Goal: Task Accomplishment & Management: Manage account settings

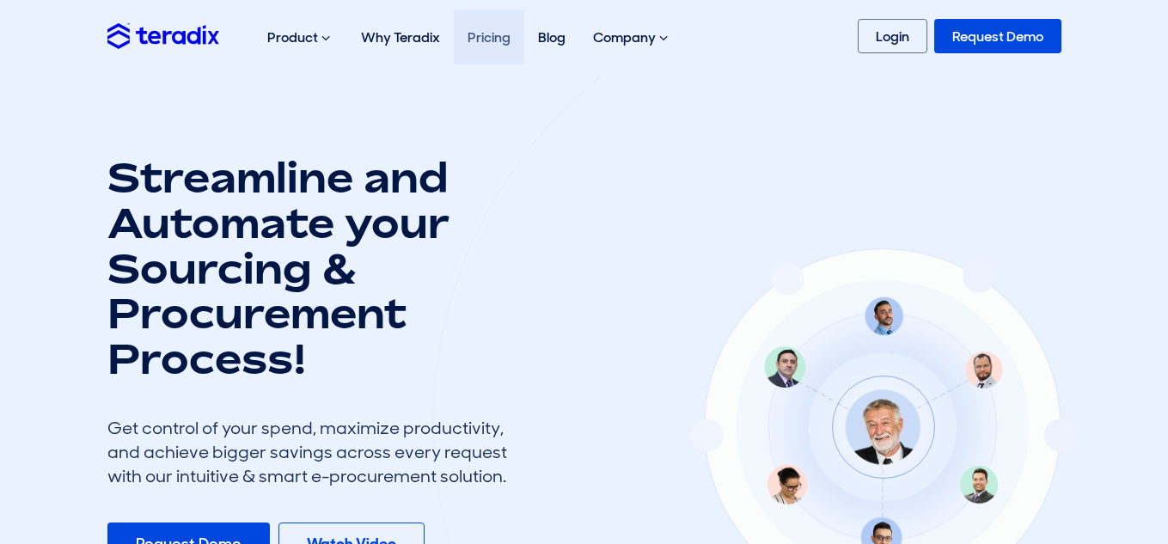
drag, startPoint x: 0, startPoint y: 0, endPoint x: 485, endPoint y: 45, distance: 487.5
click at [485, 45] on link "Pricing" at bounding box center [489, 37] width 70 height 54
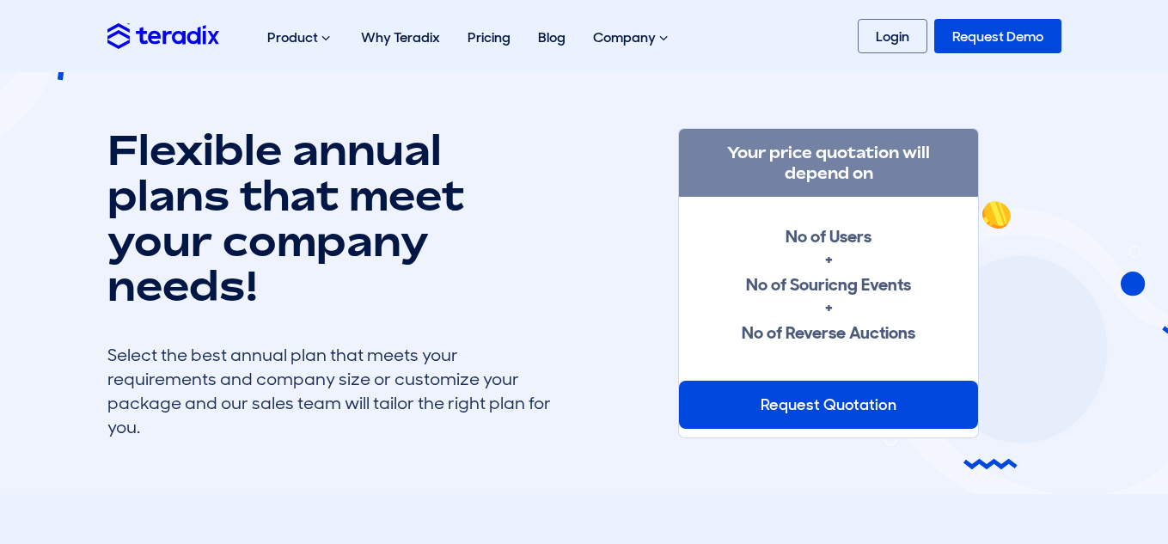
click at [904, 407] on div "Request Quotation" at bounding box center [828, 405] width 299 height 48
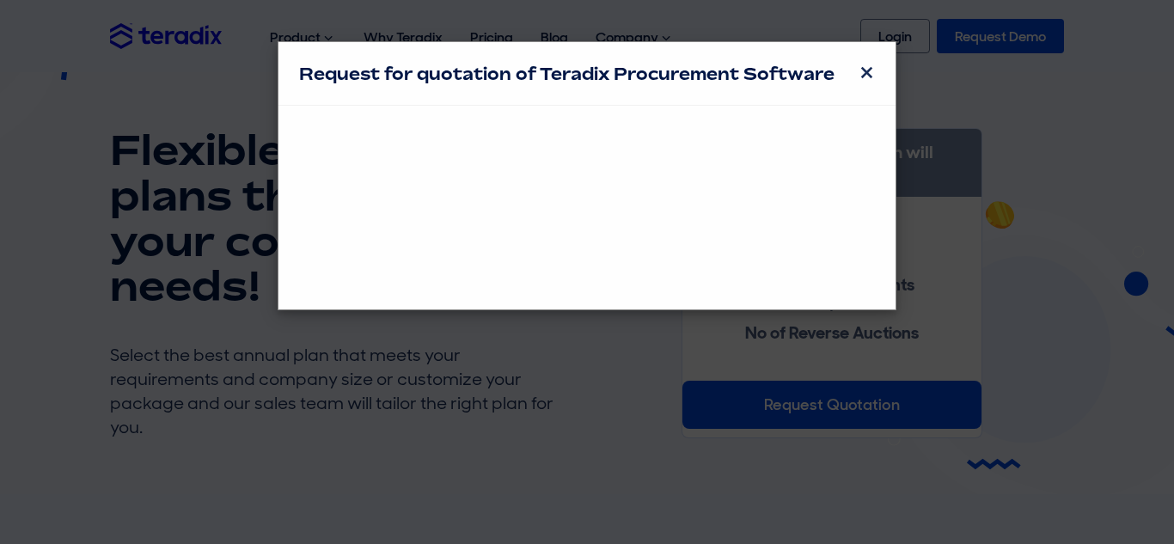
click at [705, 284] on div at bounding box center [587, 207] width 576 height 162
click at [726, 354] on div "Request for quotation of Teradix Procurement Software ×" at bounding box center [587, 272] width 1174 height 544
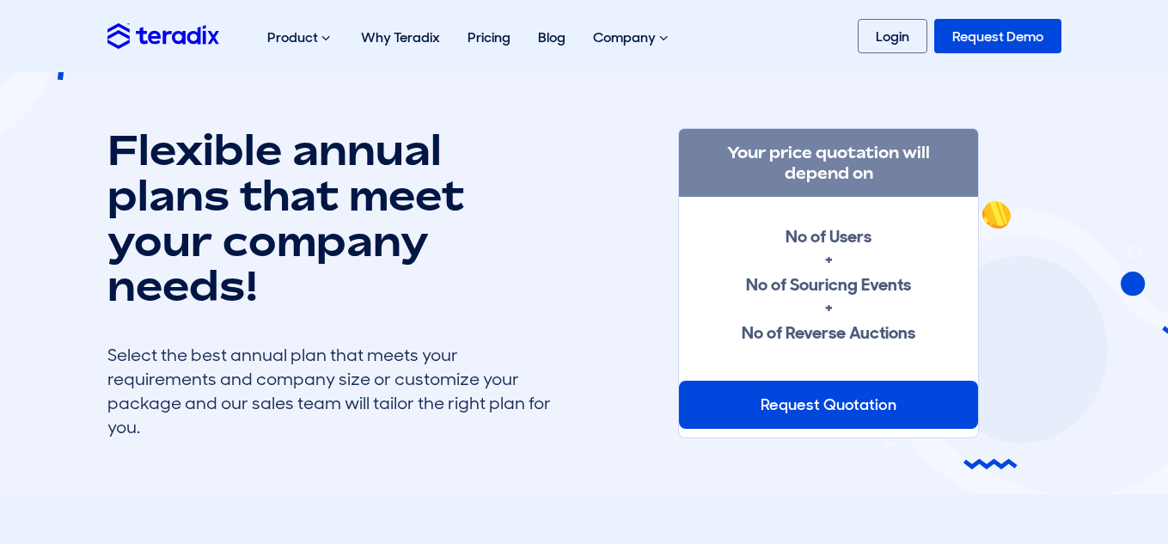
click at [831, 418] on div "Request Quotation" at bounding box center [828, 405] width 299 height 48
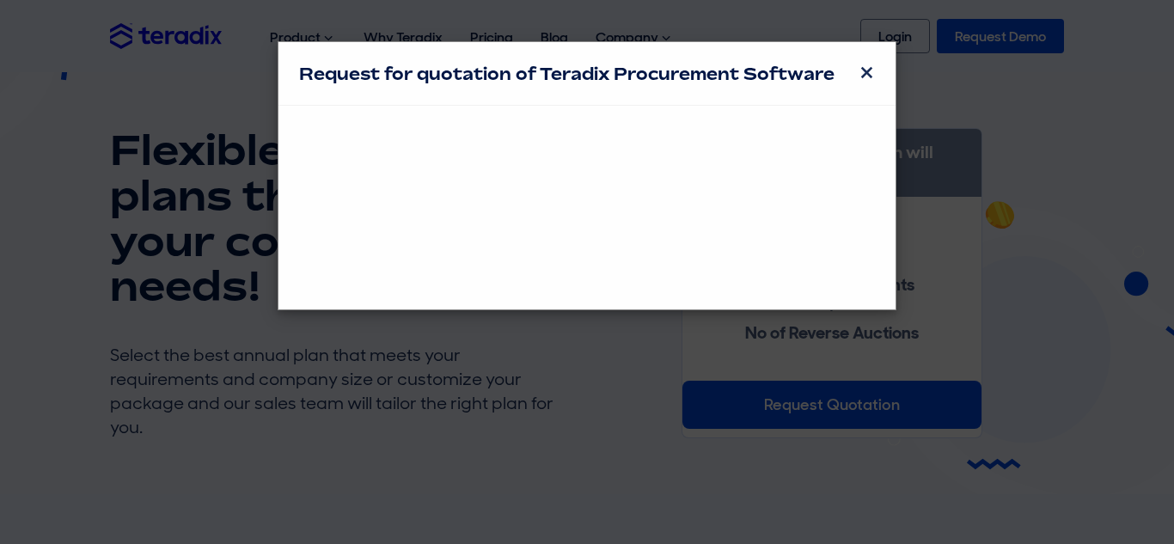
click at [831, 418] on div "Request for quotation of Teradix Procurement Software ×" at bounding box center [587, 272] width 1174 height 544
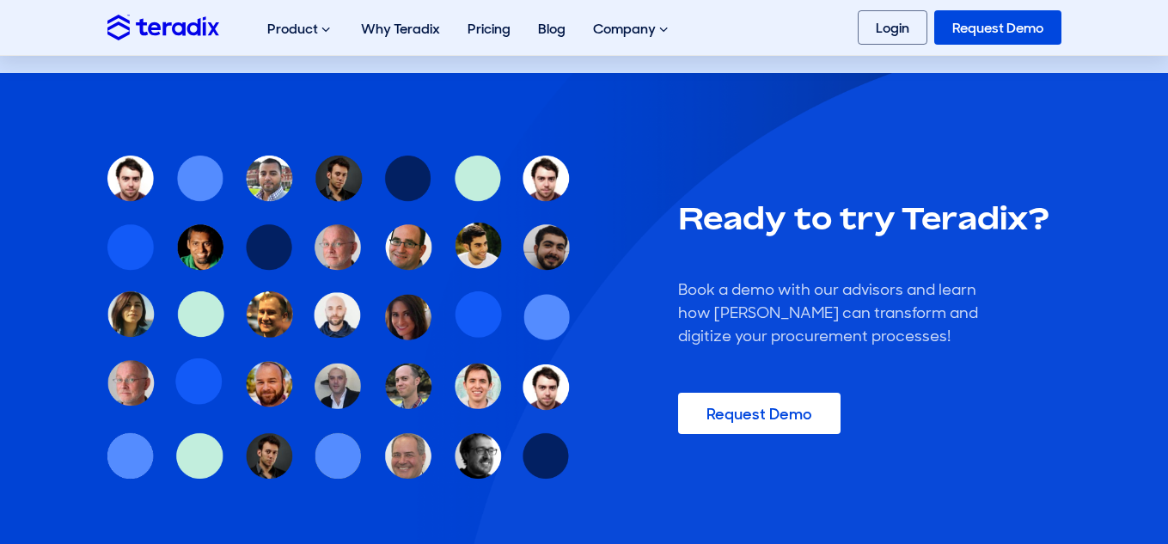
scroll to position [1737, 0]
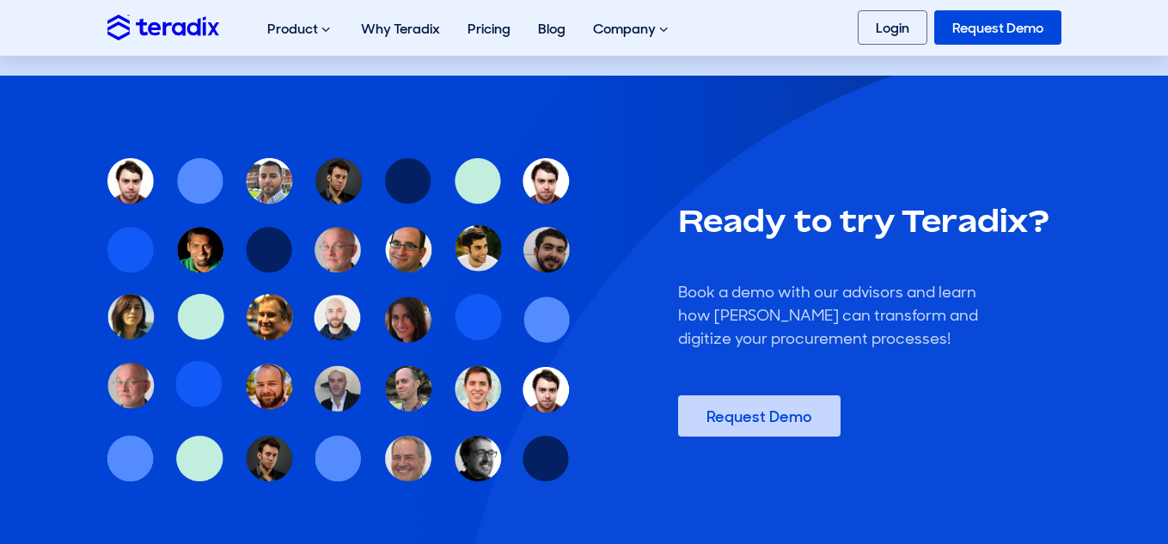
click at [753, 406] on link "Request Demo" at bounding box center [759, 415] width 162 height 41
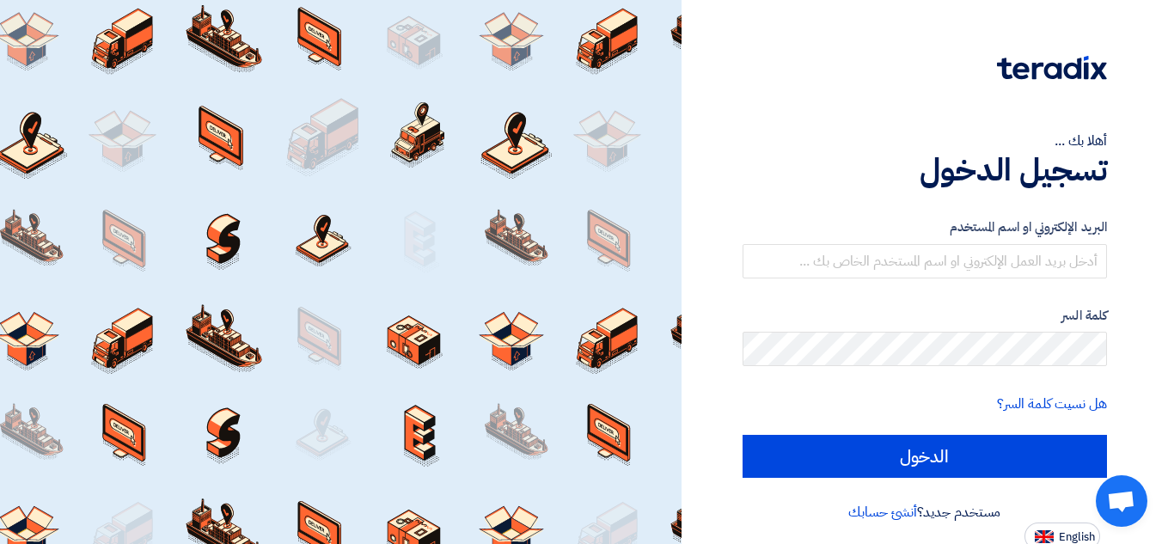
scroll to position [6, 0]
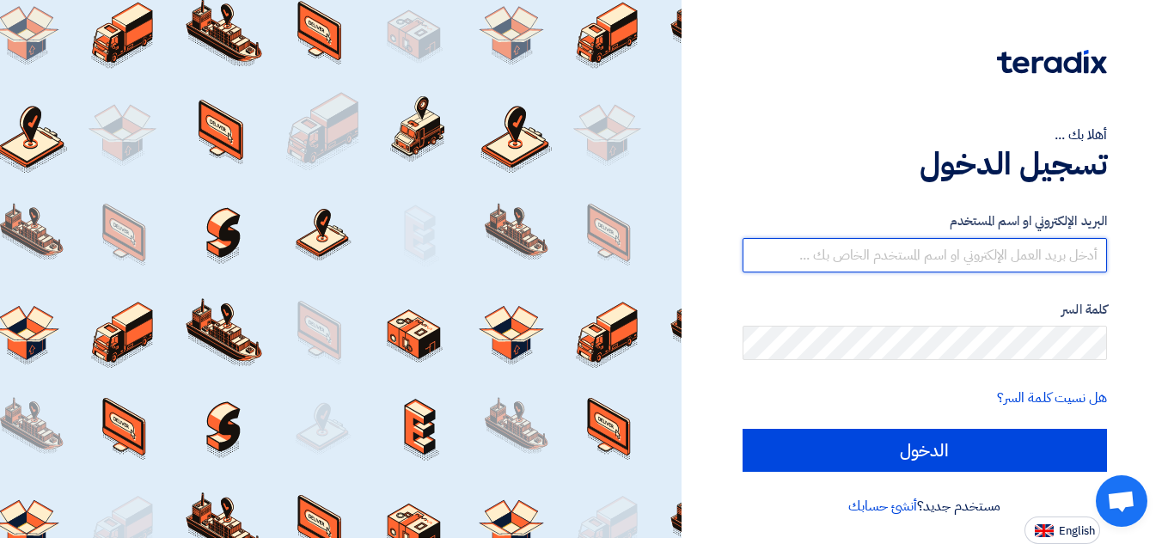
click at [951, 253] on input "text" at bounding box center [924, 255] width 364 height 34
type input "[EMAIL_ADDRESS][DOMAIN_NAME]"
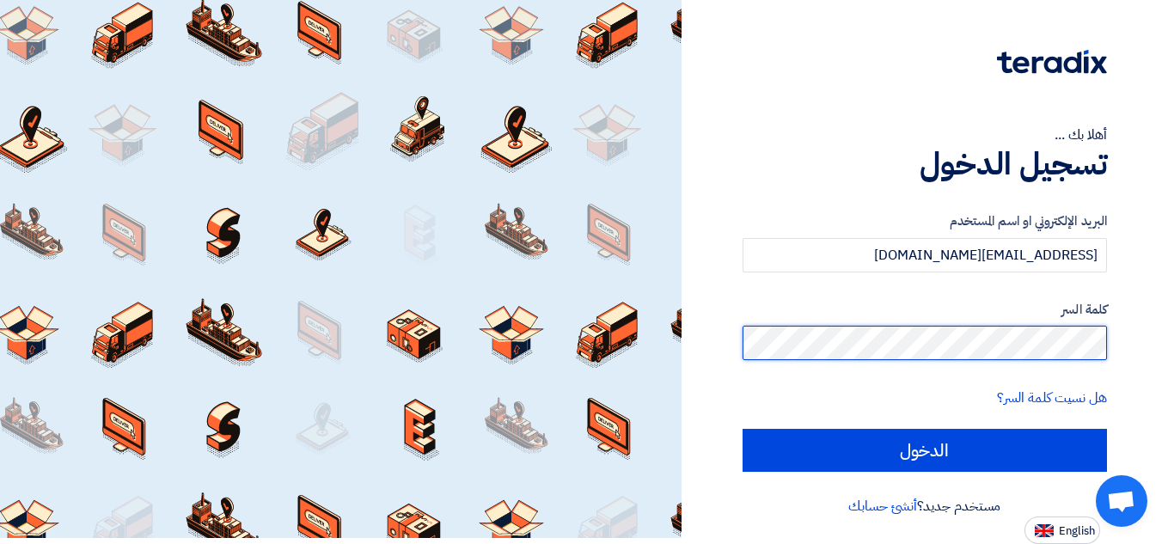
click at [742, 429] on input "الدخول" at bounding box center [924, 450] width 364 height 43
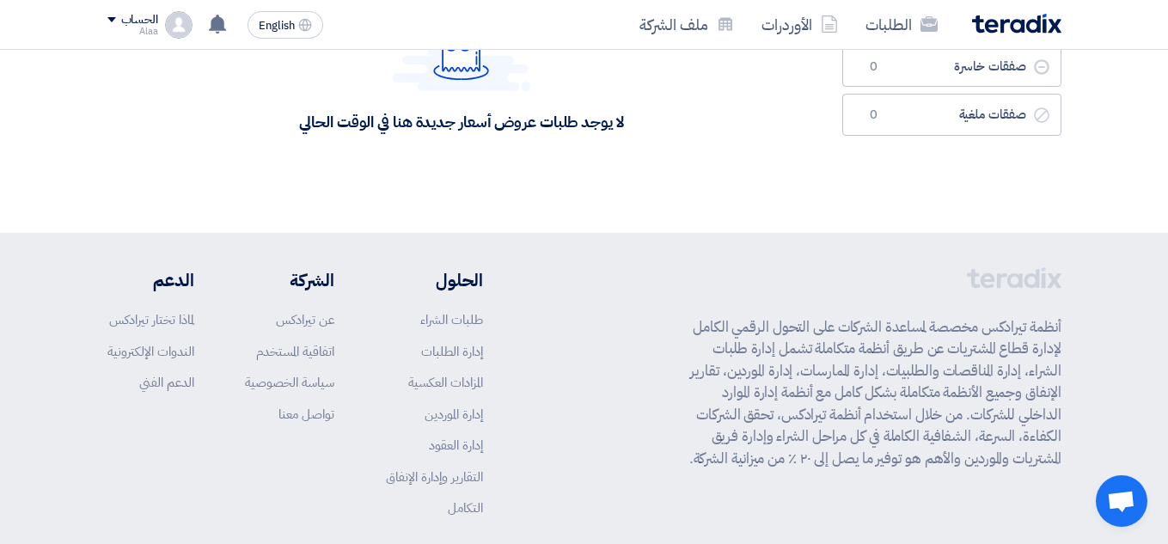
scroll to position [353, 0]
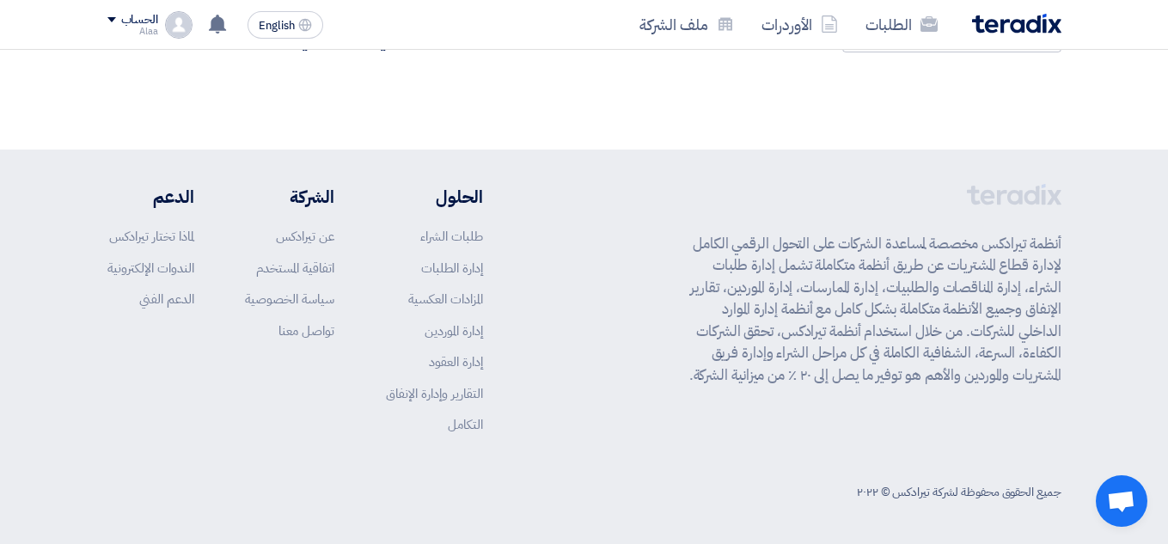
click at [1124, 490] on span "Open chat" at bounding box center [1122, 501] width 52 height 52
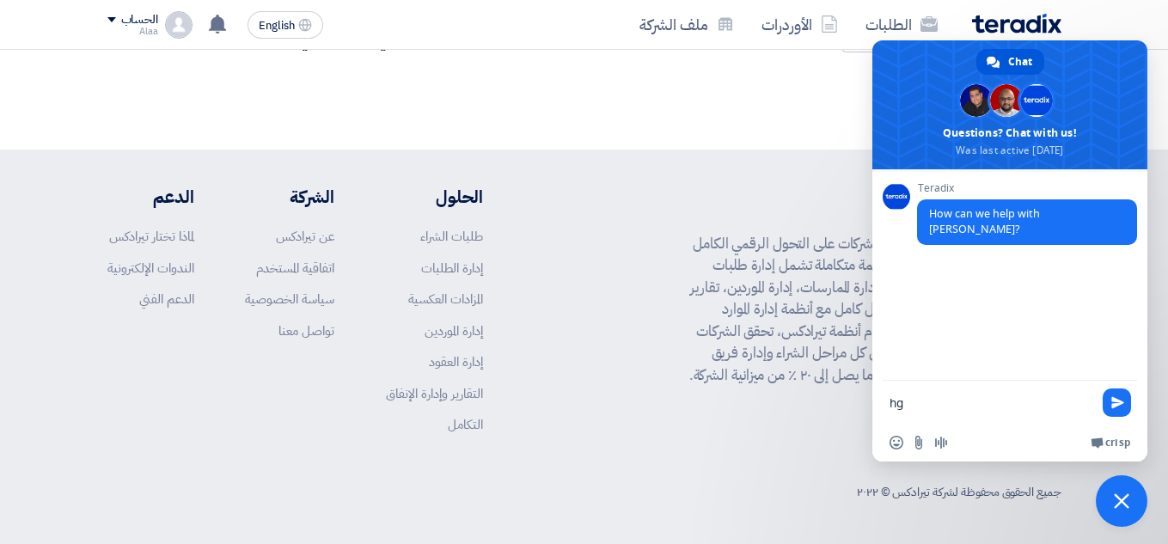
type textarea "h"
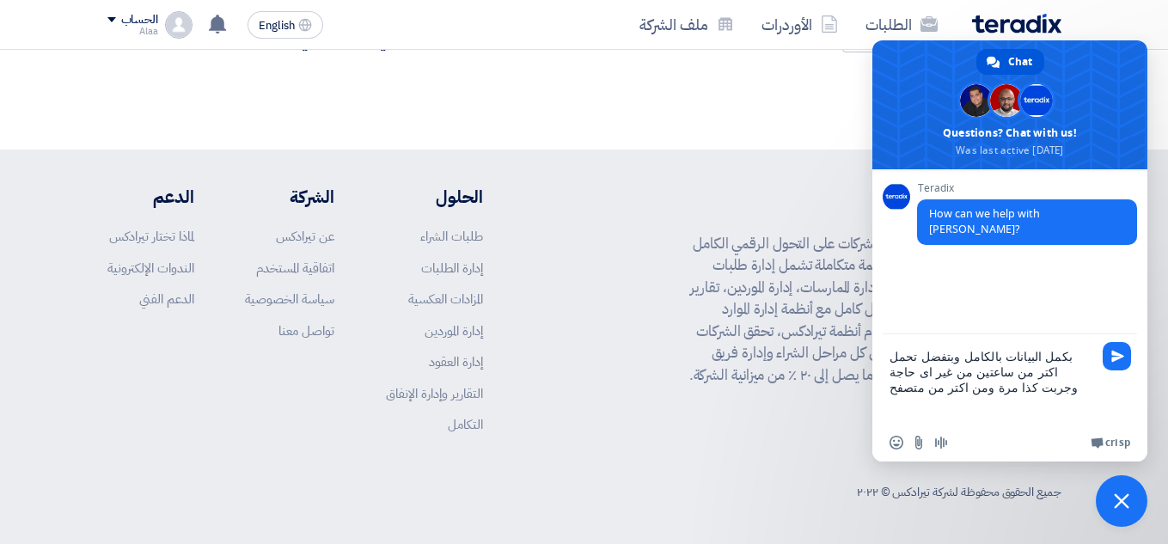
type textarea "بكمل البيانات بالكامل وبتفضل تحمل اكتر من ساعتين من غير اى حاجة وجربت كذا مرة و…"
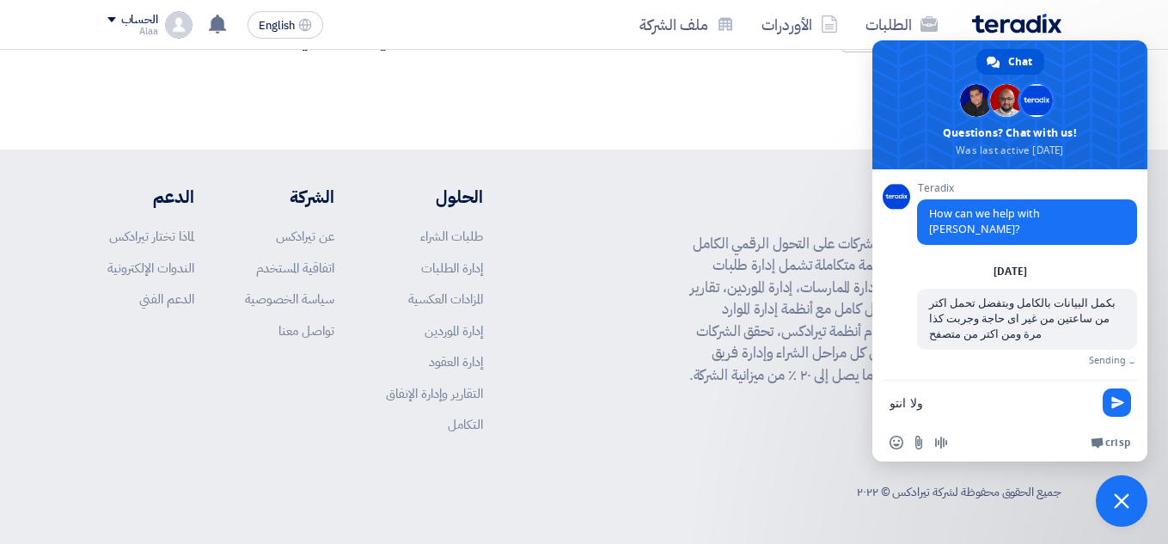
type textarea "ولا انتو"
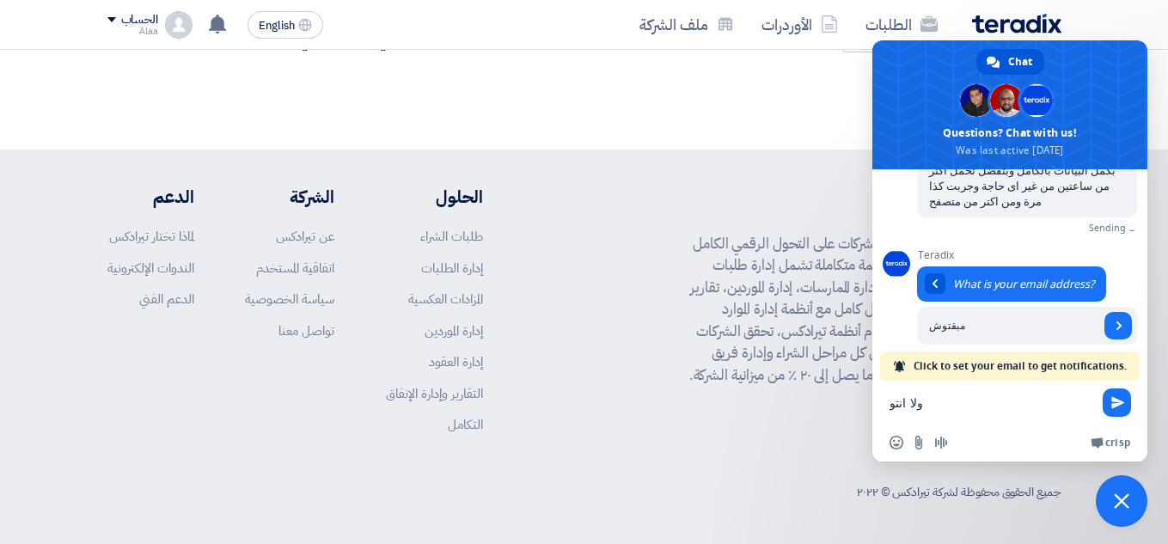
scroll to position [113, 0]
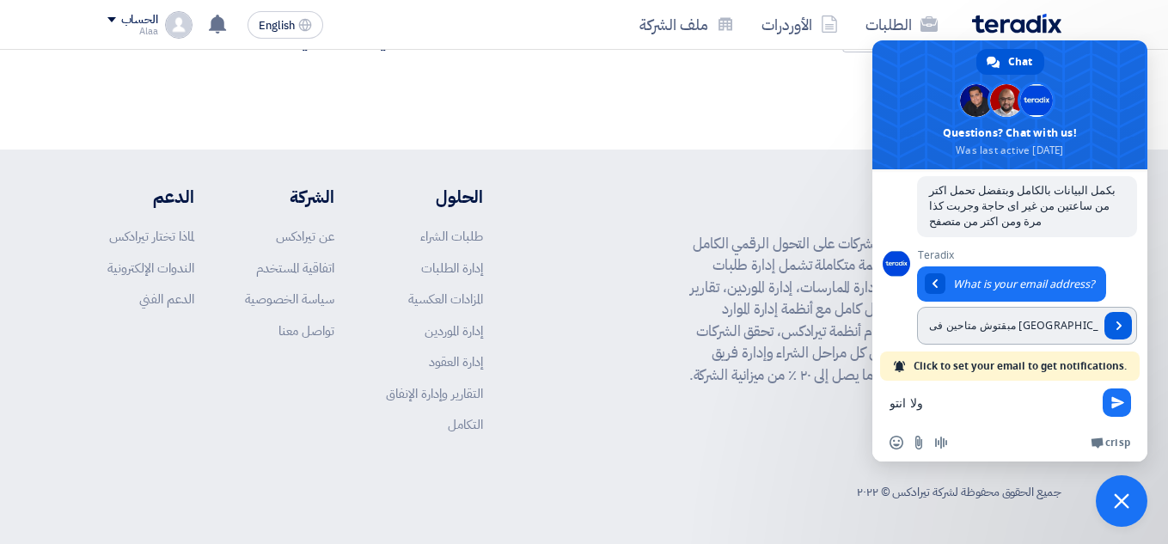
click at [1113, 316] on link "Send" at bounding box center [1117, 325] width 27 height 27
click at [1060, 315] on input "مبقتوش متاحين فى [GEOGRAPHIC_DATA]" at bounding box center [1008, 326] width 182 height 38
type input "[EMAIL_ADDRESS][DOMAIN_NAME]"
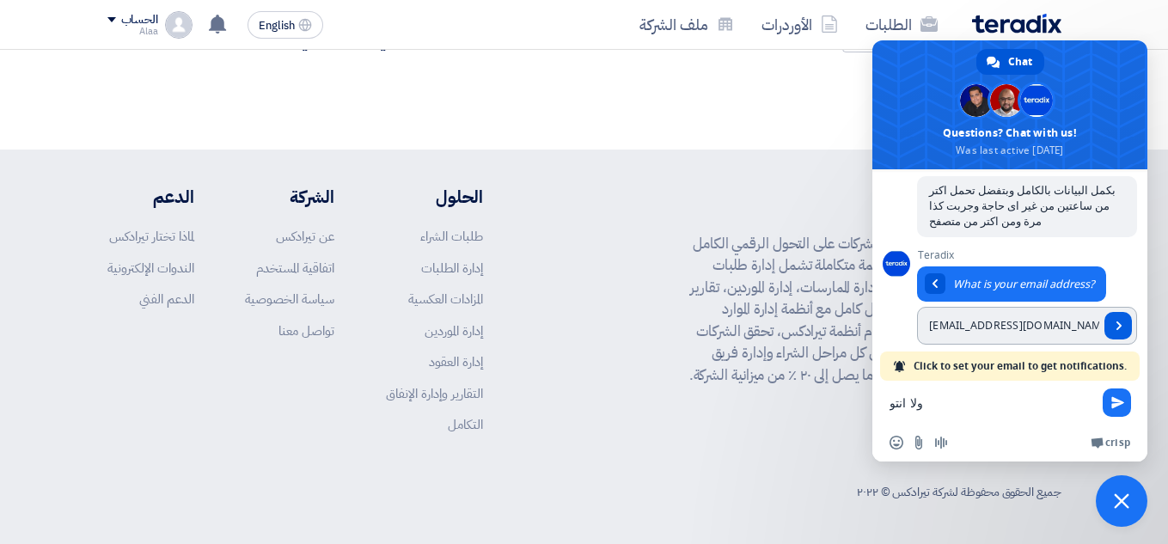
click at [1114, 321] on span "Send" at bounding box center [1118, 325] width 9 height 9
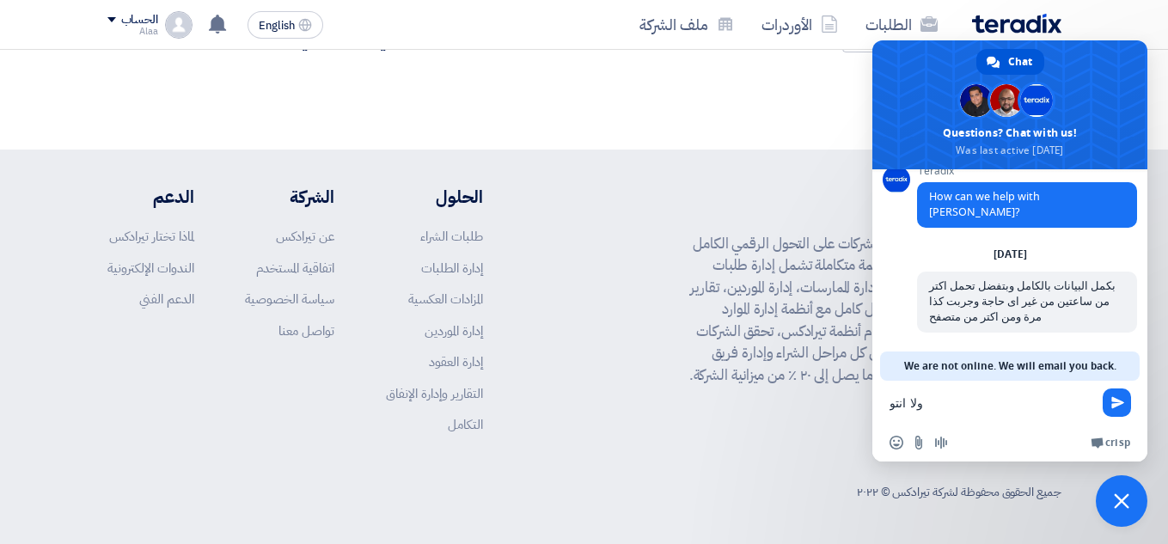
scroll to position [2, 0]
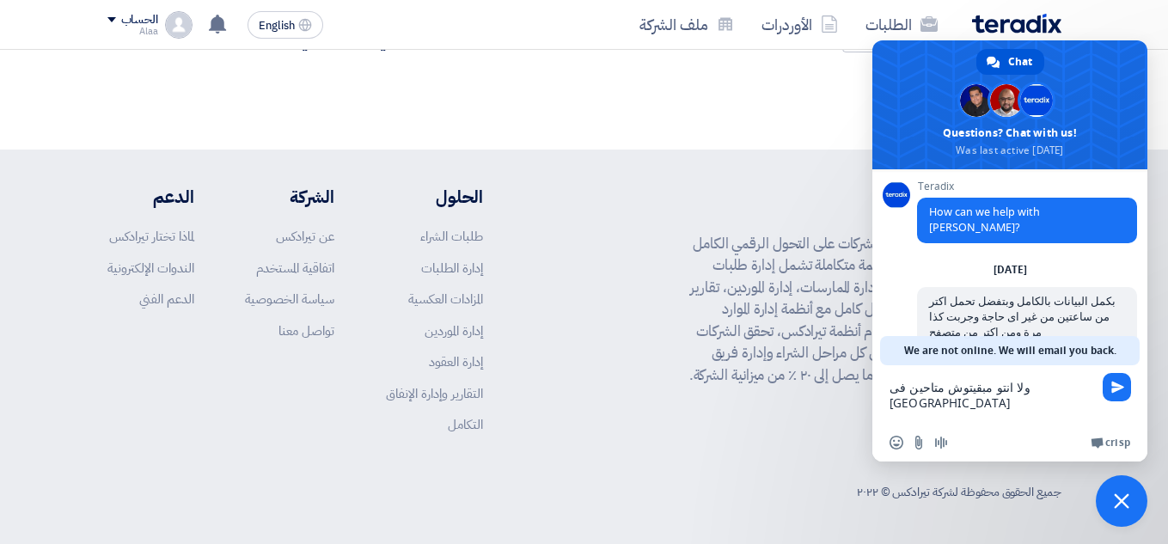
type textarea "ولا انتو مبقيتوش متاحين فى [GEOGRAPHIC_DATA]"
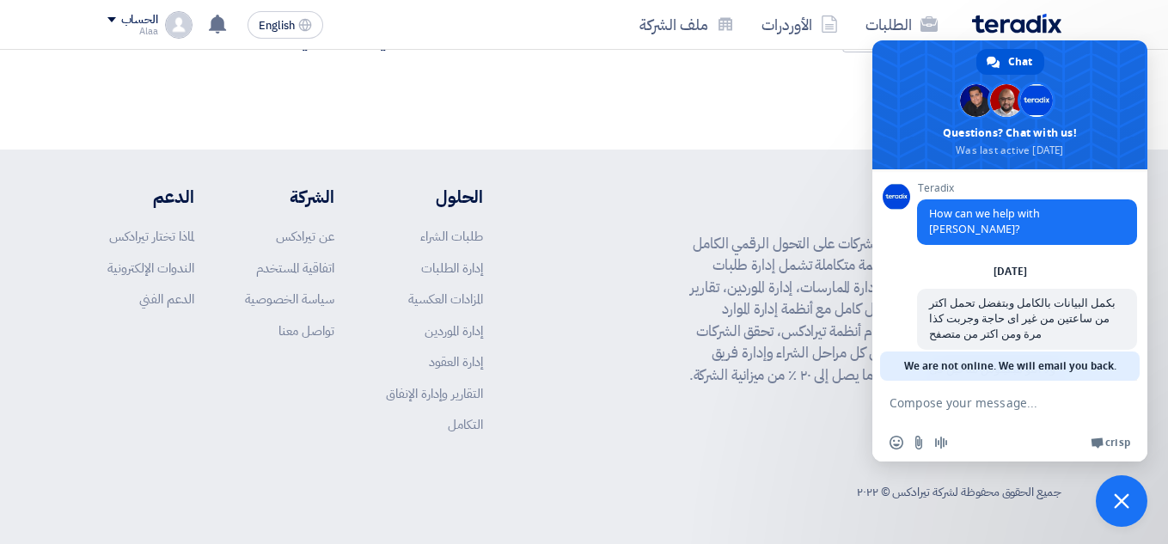
scroll to position [37, 0]
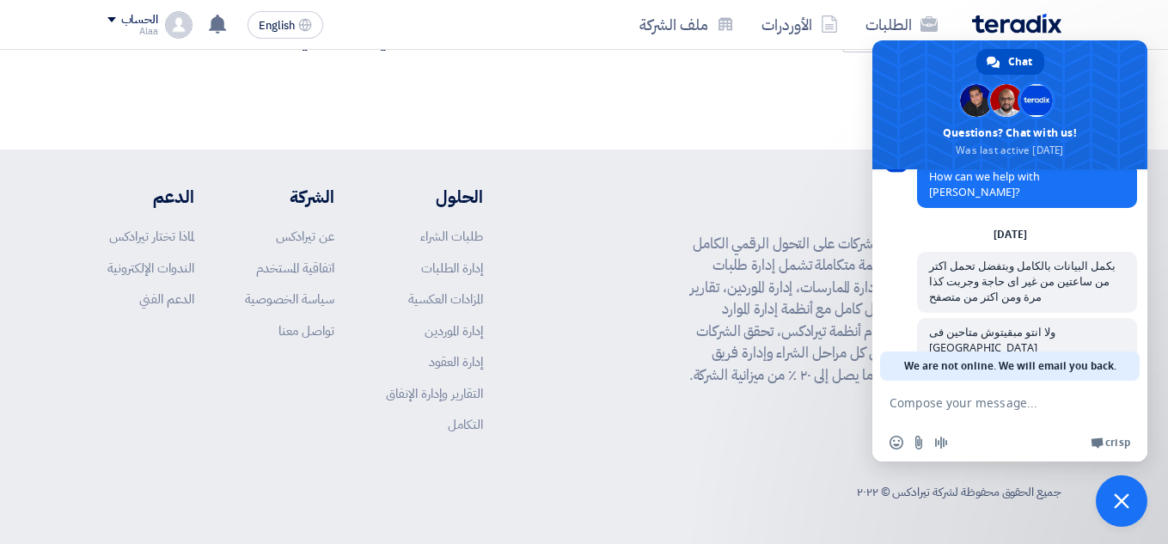
click at [995, 69] on link "Chat" at bounding box center [1010, 62] width 68 height 26
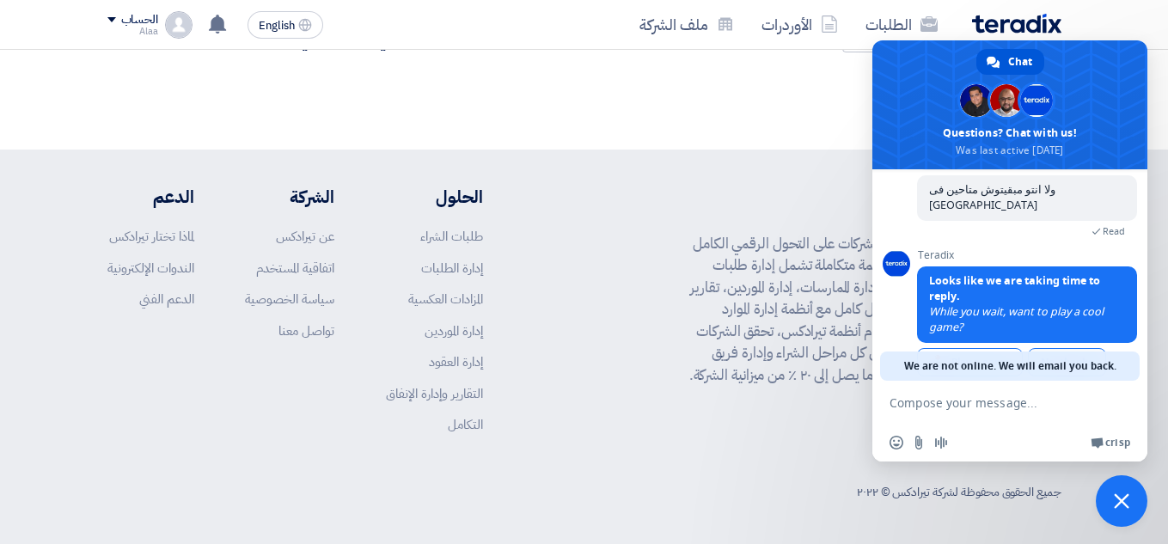
click at [1069, 348] on link "No, thanks" at bounding box center [1067, 362] width 78 height 28
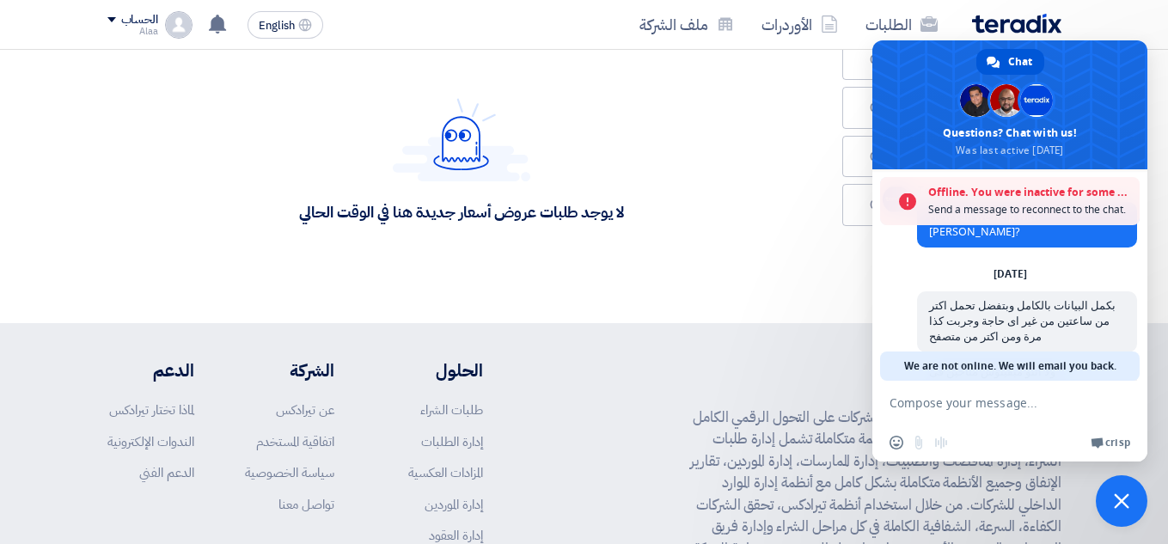
scroll to position [0, 0]
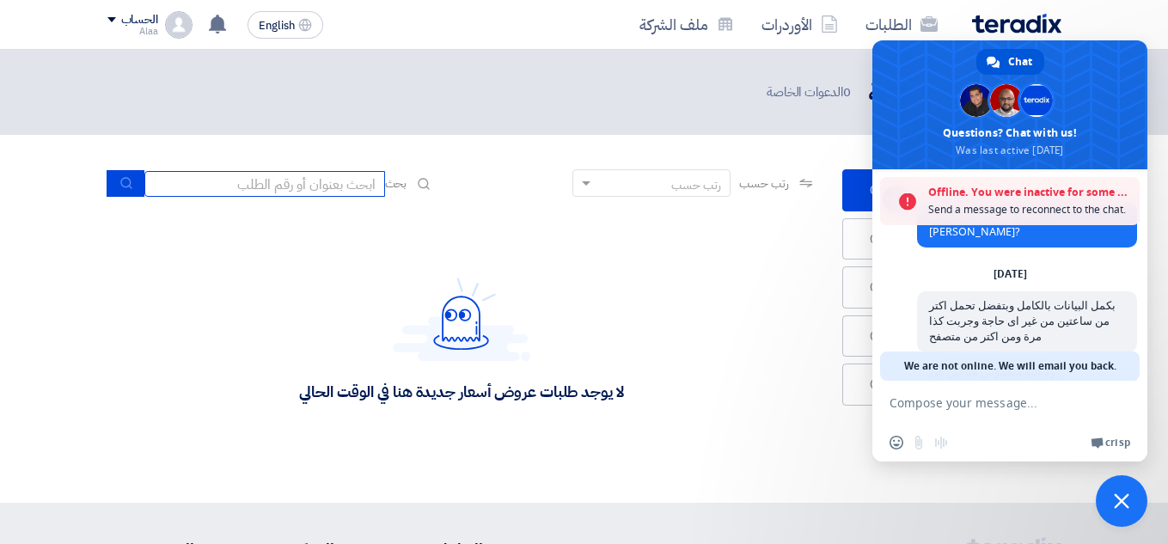
click at [364, 179] on input at bounding box center [264, 184] width 241 height 26
click at [290, 236] on div "لا يوجد طلبات عروض أسعار جديدة هنا في الوقت الحالي" at bounding box center [461, 340] width 709 height 258
click at [1117, 497] on span "Close chat" at bounding box center [1121, 500] width 15 height 15
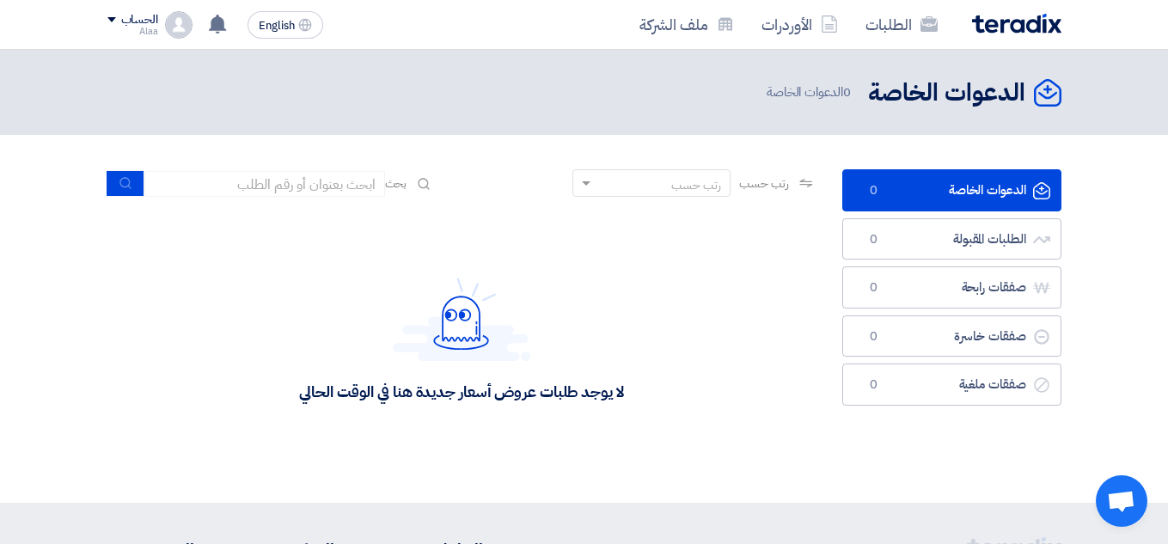
click at [1117, 497] on span "Open chat" at bounding box center [1121, 503] width 28 height 24
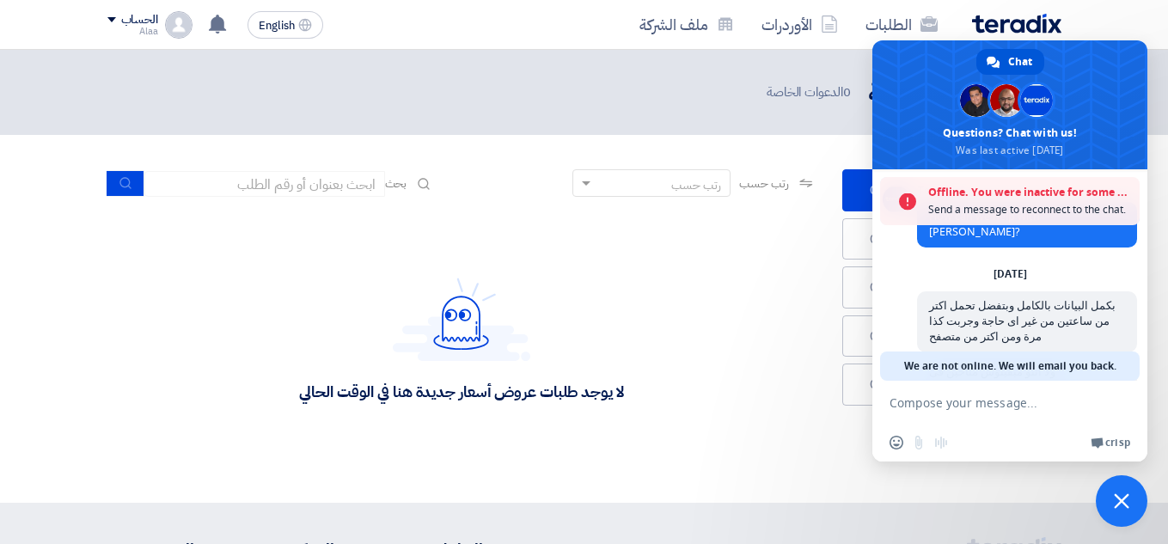
scroll to position [109, 0]
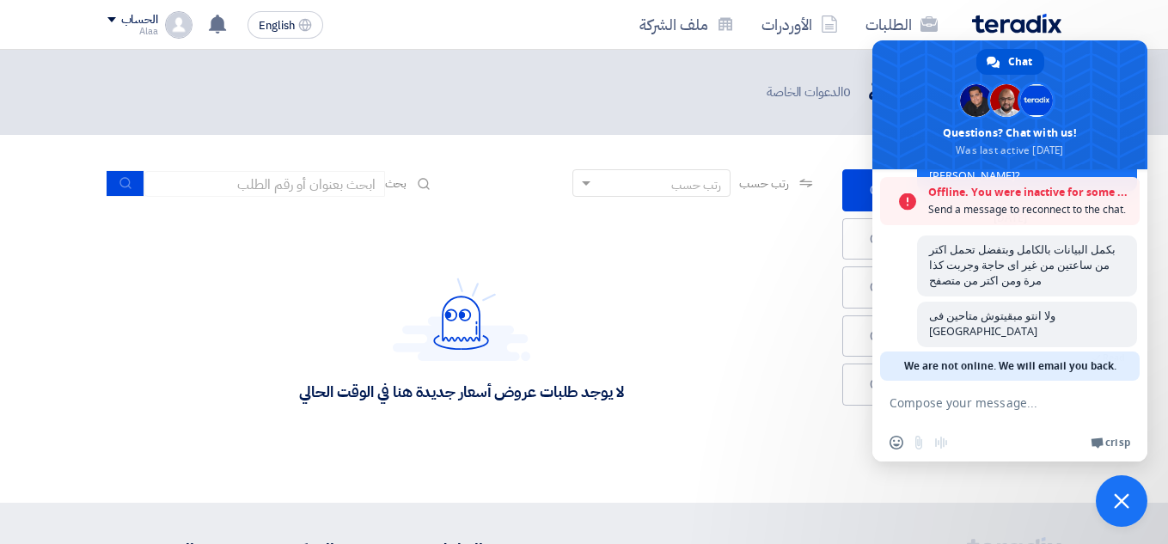
click at [1117, 497] on span "Close chat" at bounding box center [1121, 500] width 15 height 15
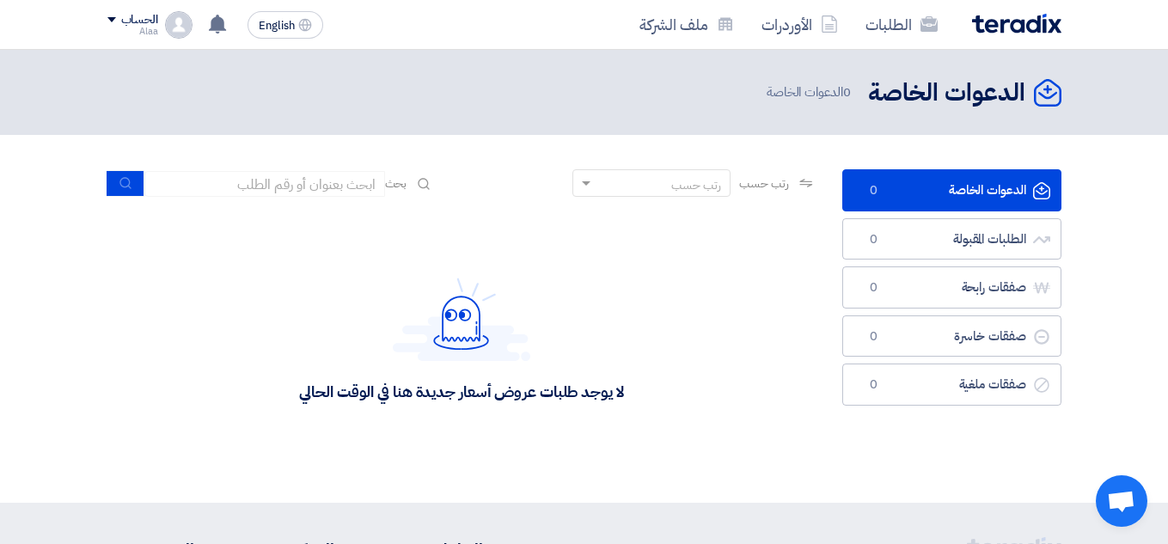
click at [1117, 497] on span "Open chat" at bounding box center [1121, 503] width 28 height 24
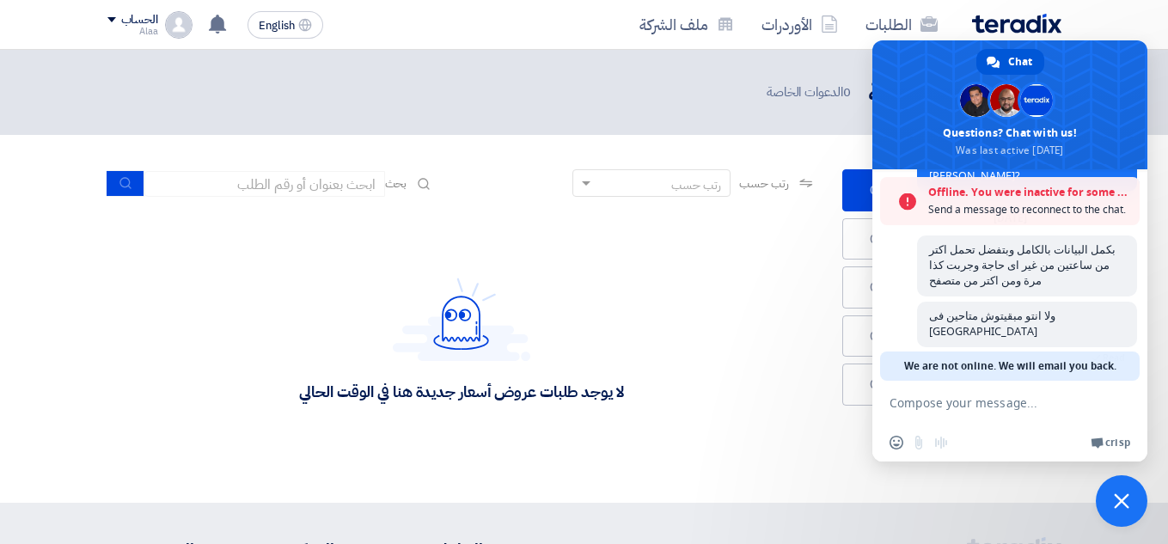
click at [1117, 497] on span "Close chat" at bounding box center [1121, 500] width 15 height 15
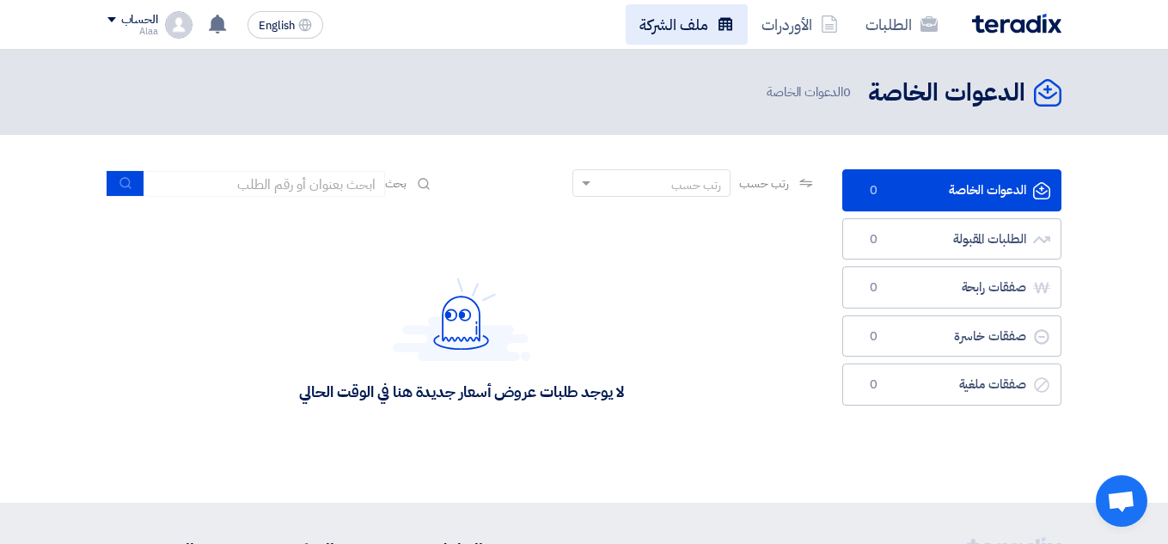
click at [732, 38] on link "ملف الشركة" at bounding box center [687, 24] width 122 height 40
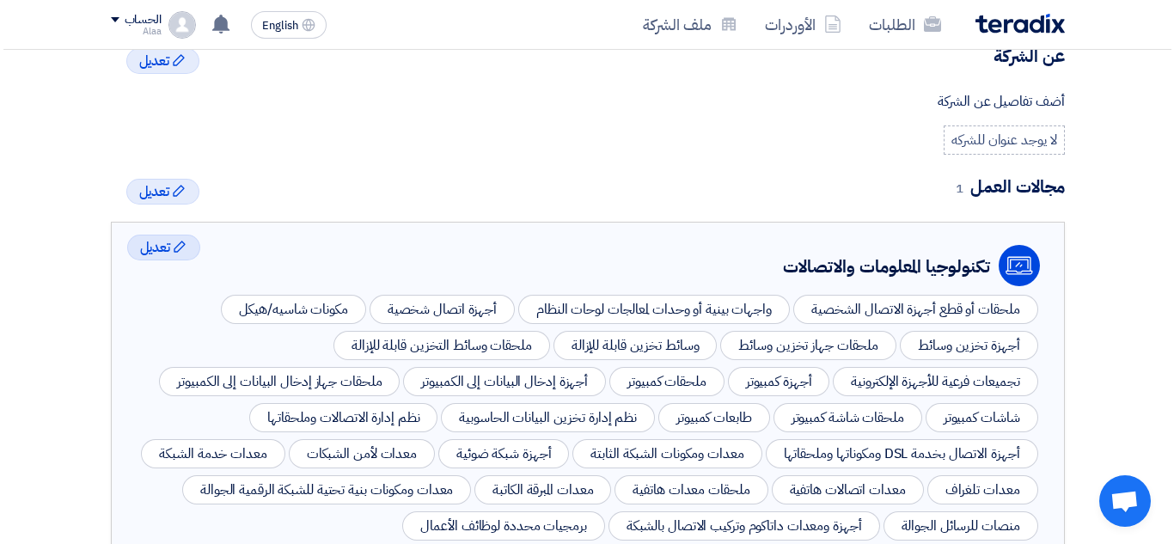
scroll to position [405, 0]
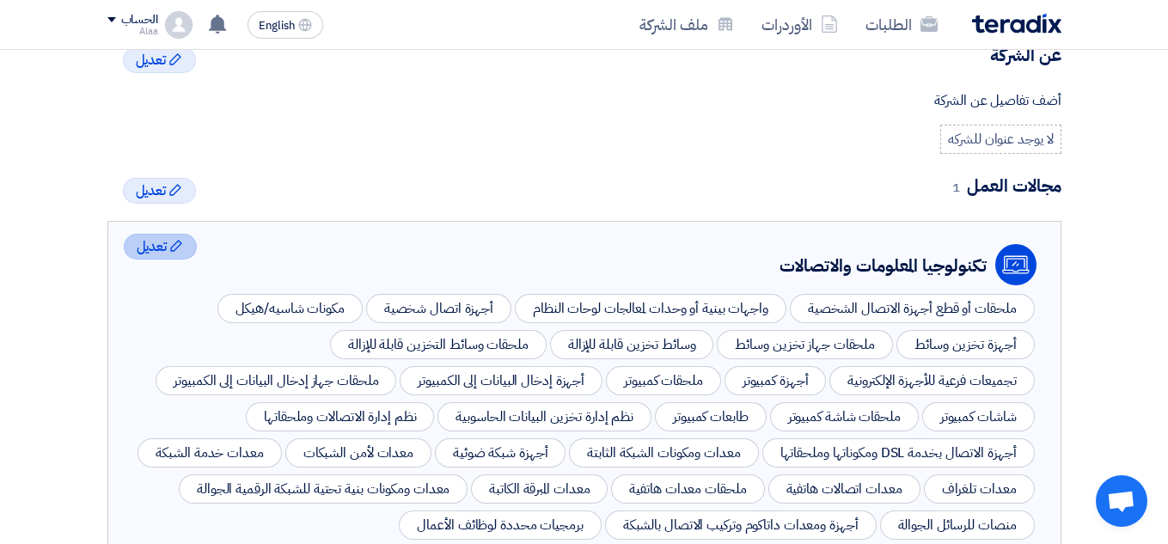
click at [167, 246] on span "تعديل" at bounding box center [152, 246] width 31 height 21
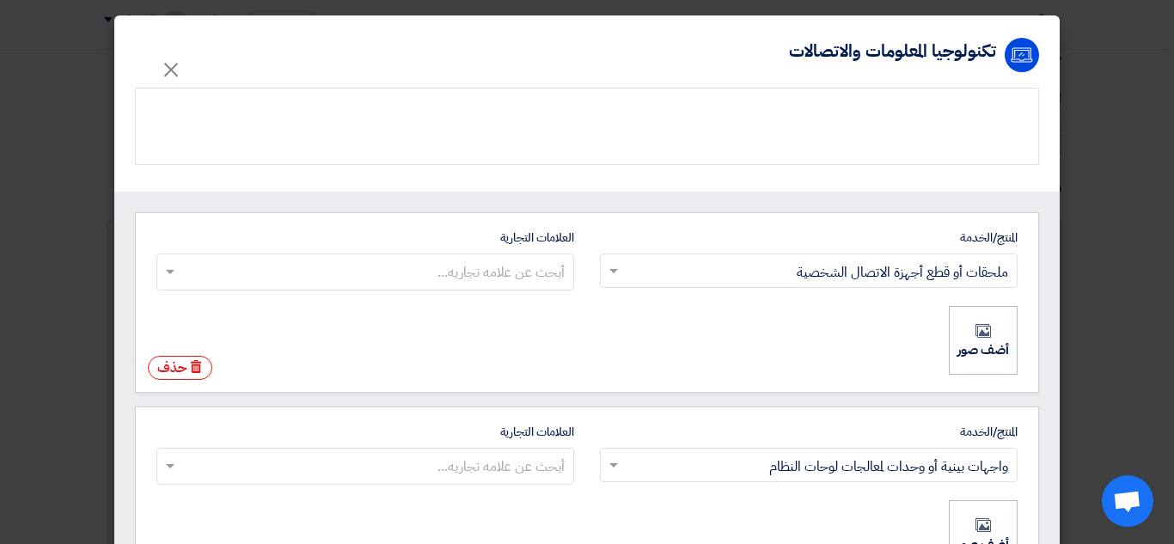
click at [502, 267] on input "العلامات التجارية أبحث عن علامه تجاريه..." at bounding box center [364, 272] width 400 height 28
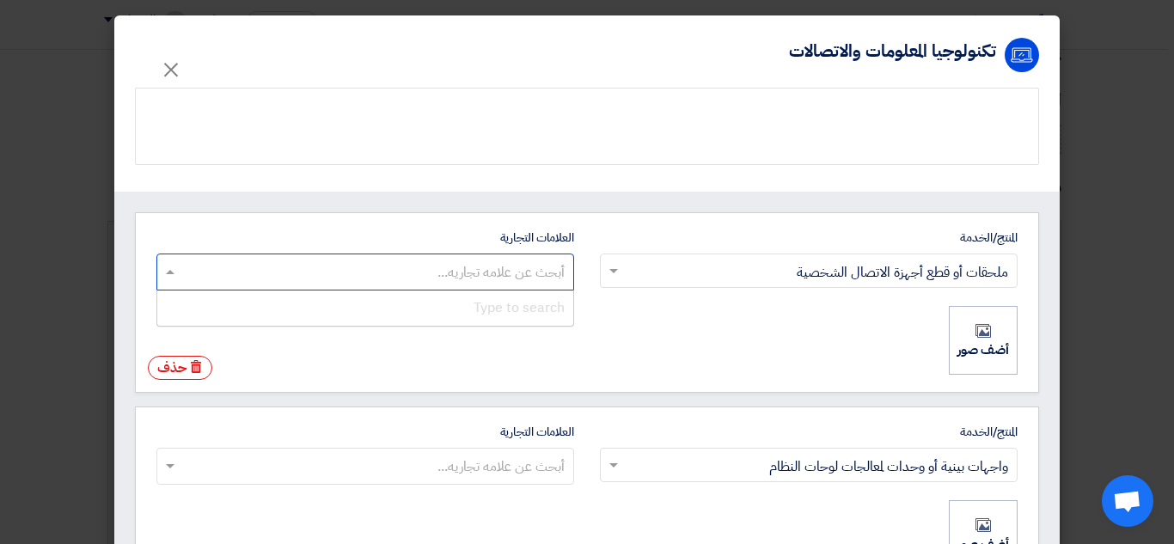
click at [502, 267] on input "العلامات التجارية أبحث عن علامه تجاريه... Type to search" at bounding box center [364, 272] width 400 height 28
click at [951, 46] on div "تكنولوجيا المعلومات والاتصالات" at bounding box center [892, 51] width 207 height 26
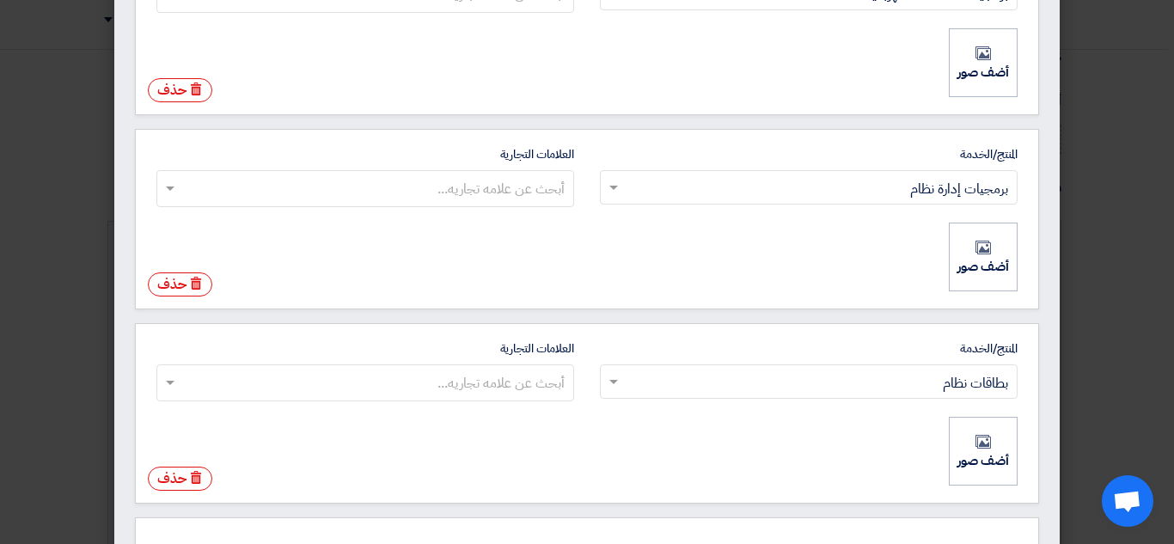
scroll to position [9216, 0]
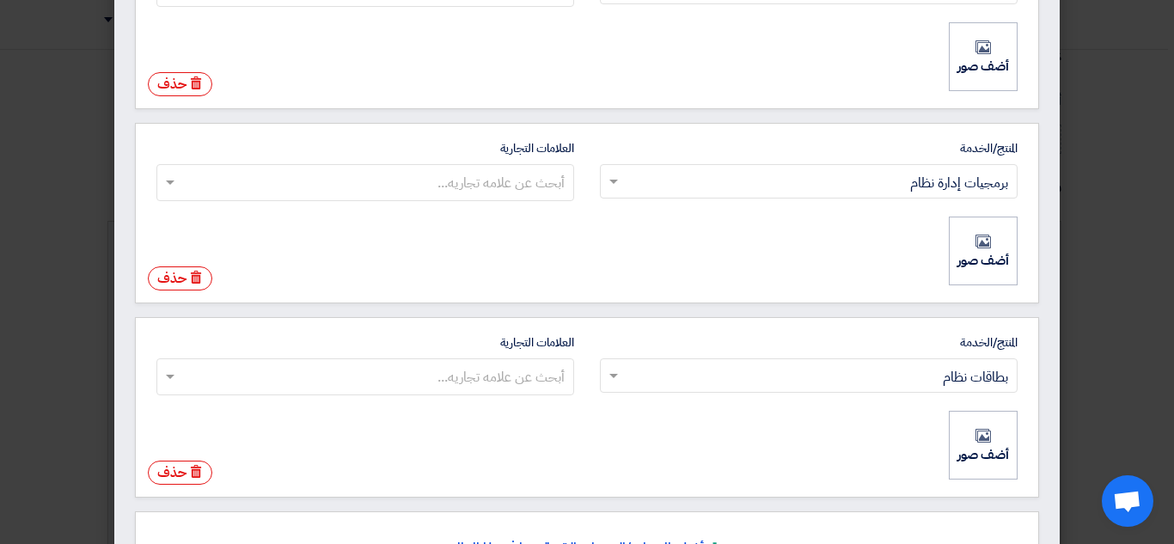
click at [1173, 230] on modal-container "Profile > تكنولوجيا المعلومات والاتصالات × المنتج/الخدمة ابحث عن المنتج/الخدمة …" at bounding box center [587, 272] width 1174 height 544
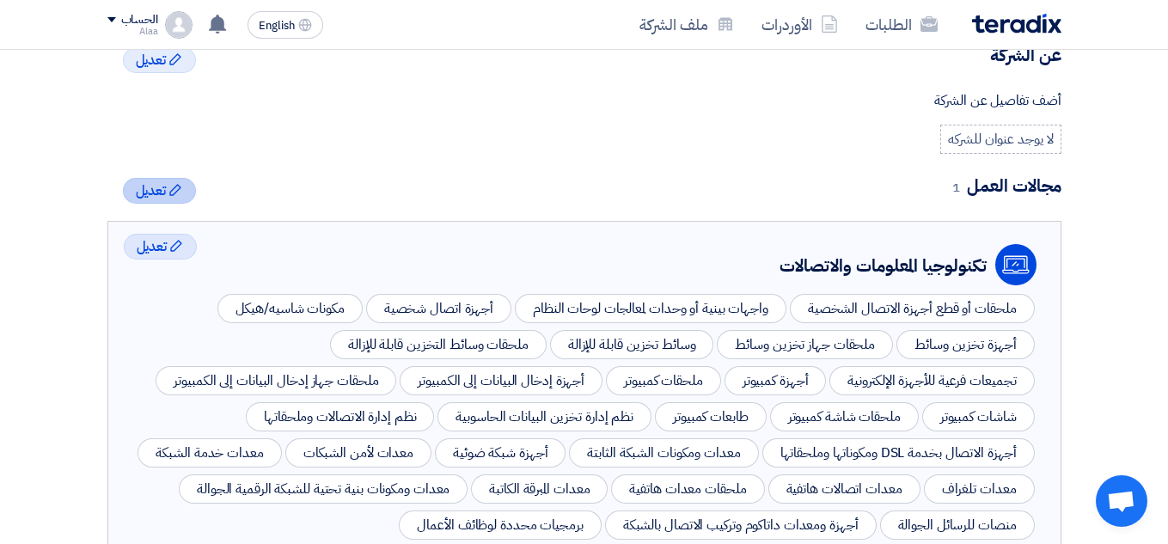
click at [158, 200] on span "تعديل" at bounding box center [151, 190] width 31 height 21
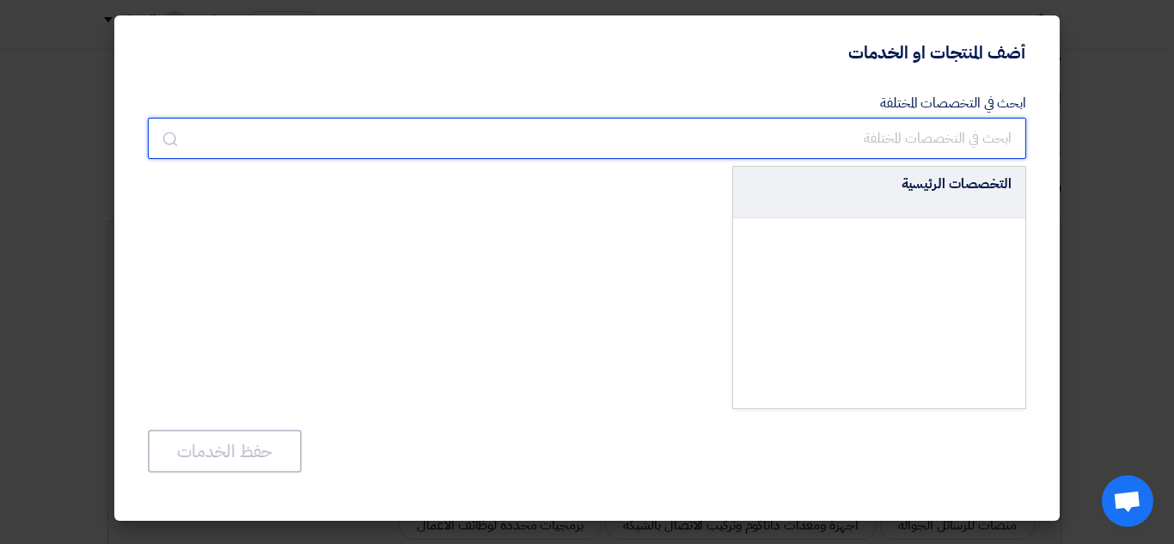
click at [875, 135] on input "text" at bounding box center [587, 138] width 878 height 41
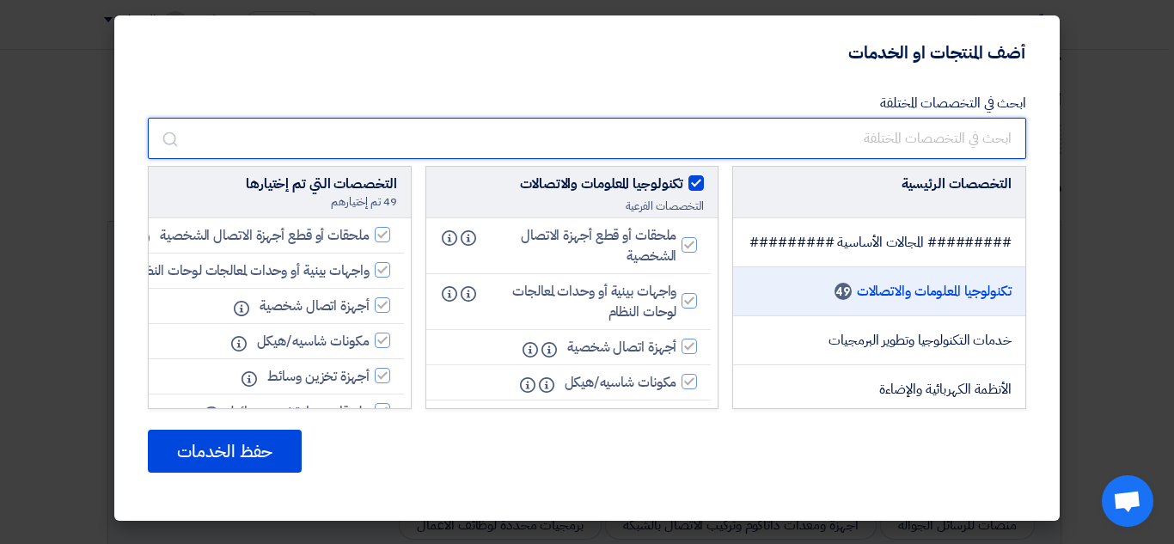
click at [876, 138] on input "text" at bounding box center [587, 138] width 878 height 41
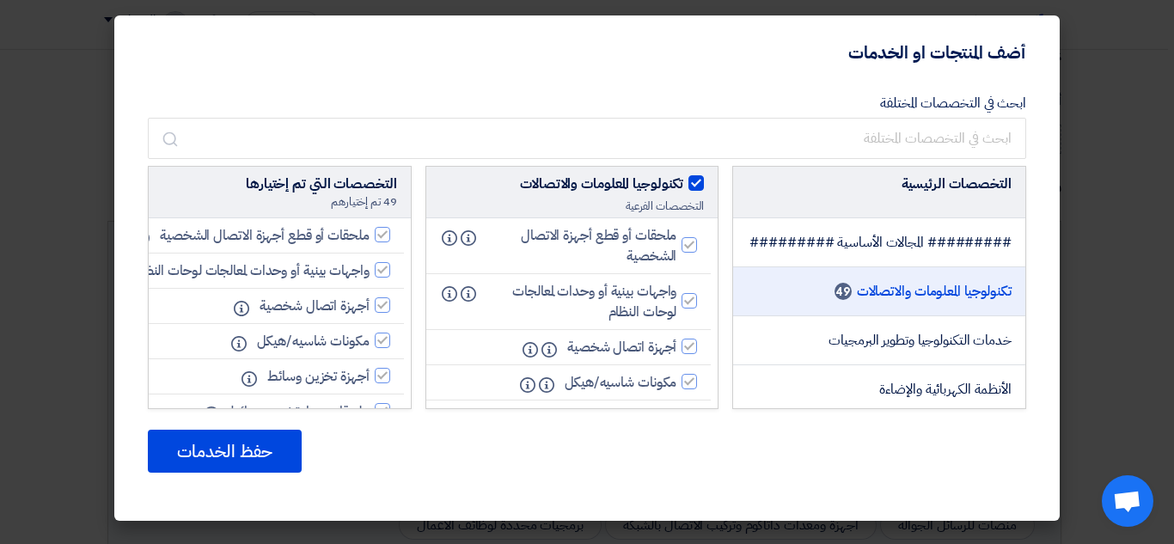
click at [916, 302] on span "تكنولوجيا المعلومات والاتصالات" at bounding box center [934, 291] width 155 height 21
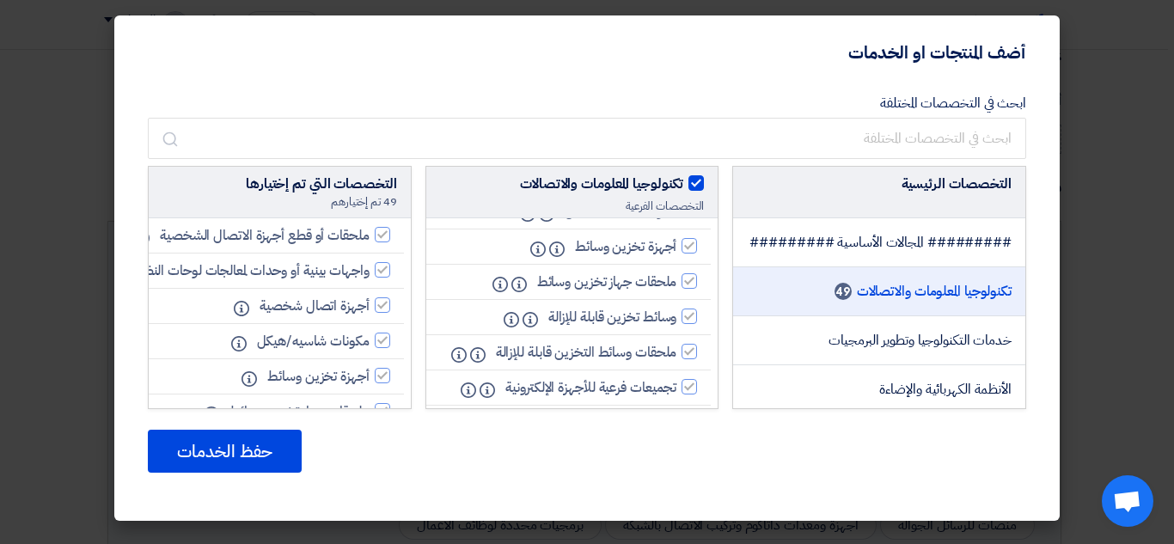
scroll to position [0, 0]
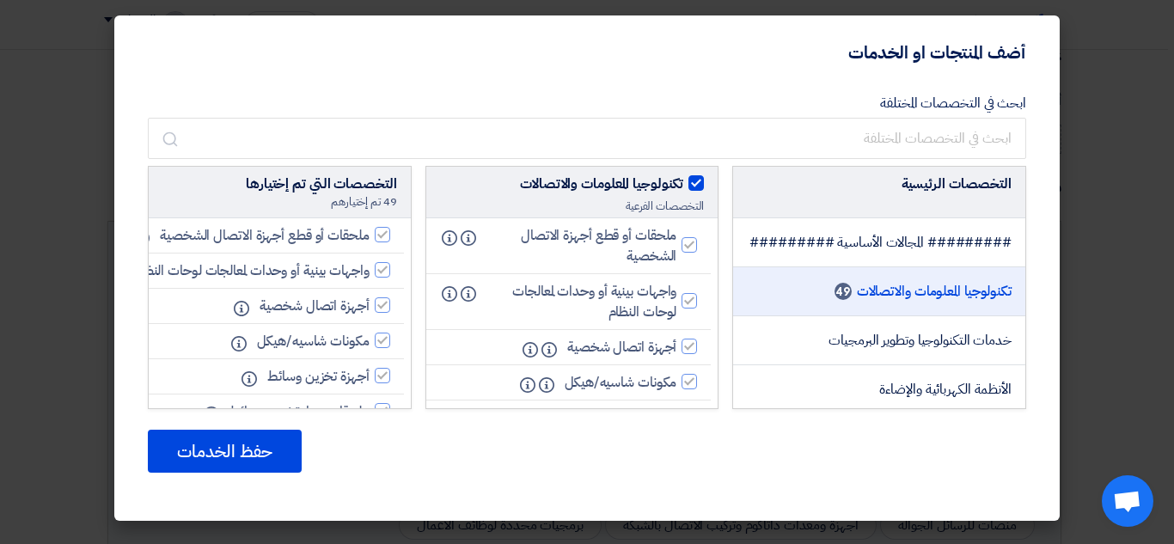
click at [697, 179] on span at bounding box center [695, 182] width 15 height 15
click at [683, 179] on input "تكنولوجيا المعلومات والاتصالات" at bounding box center [677, 179] width 11 height 11
checkbox input "false"
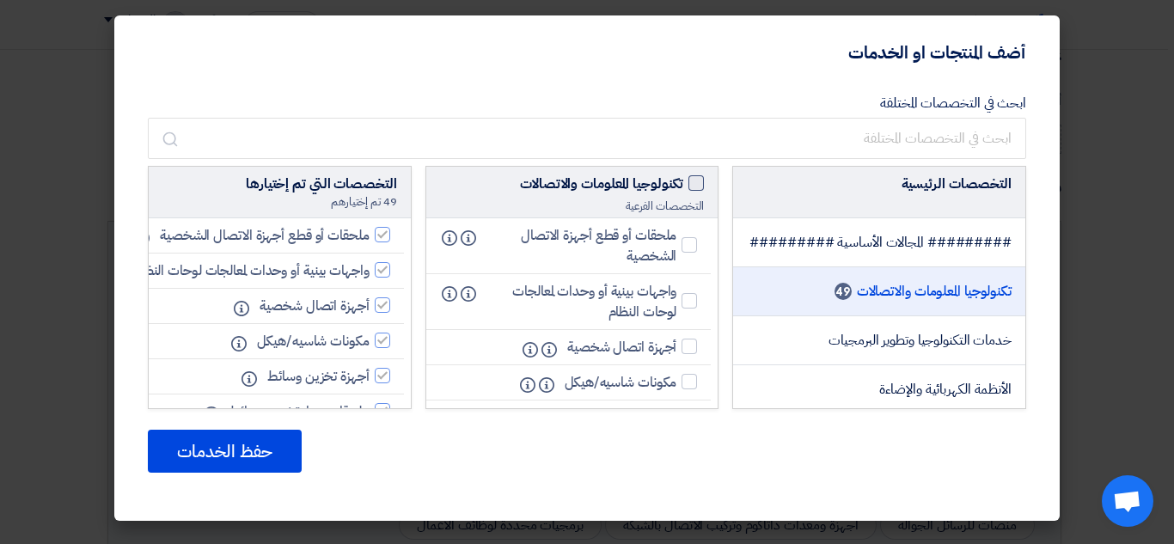
checkbox input "false"
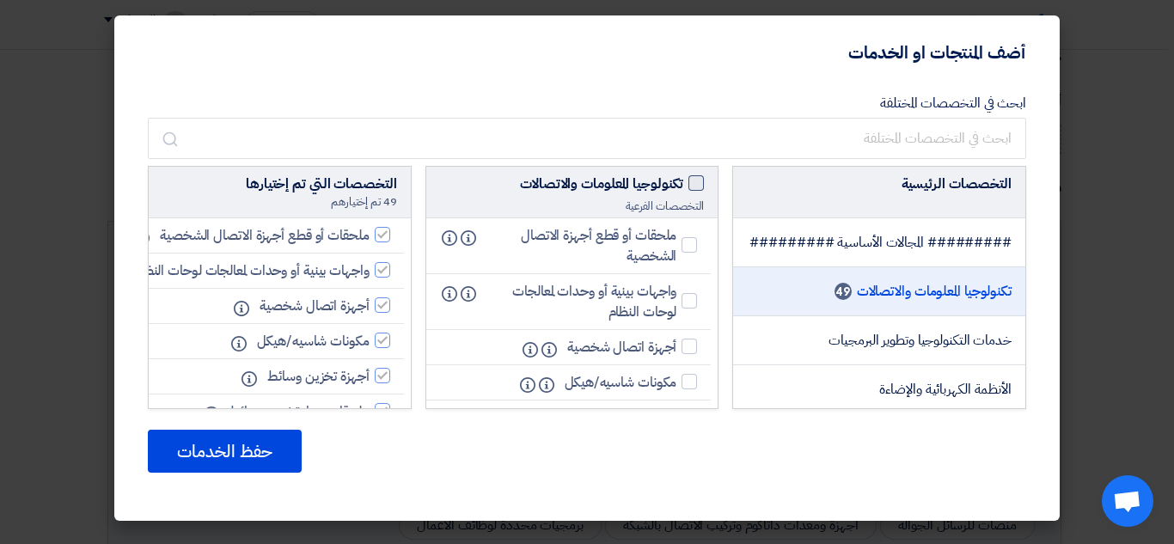
checkbox input "false"
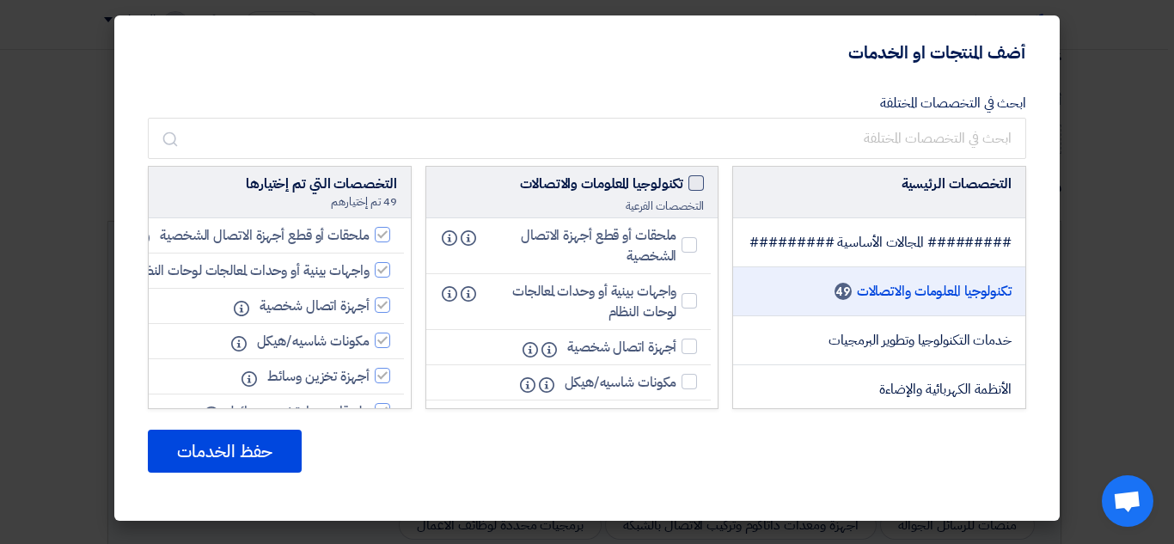
checkbox input "false"
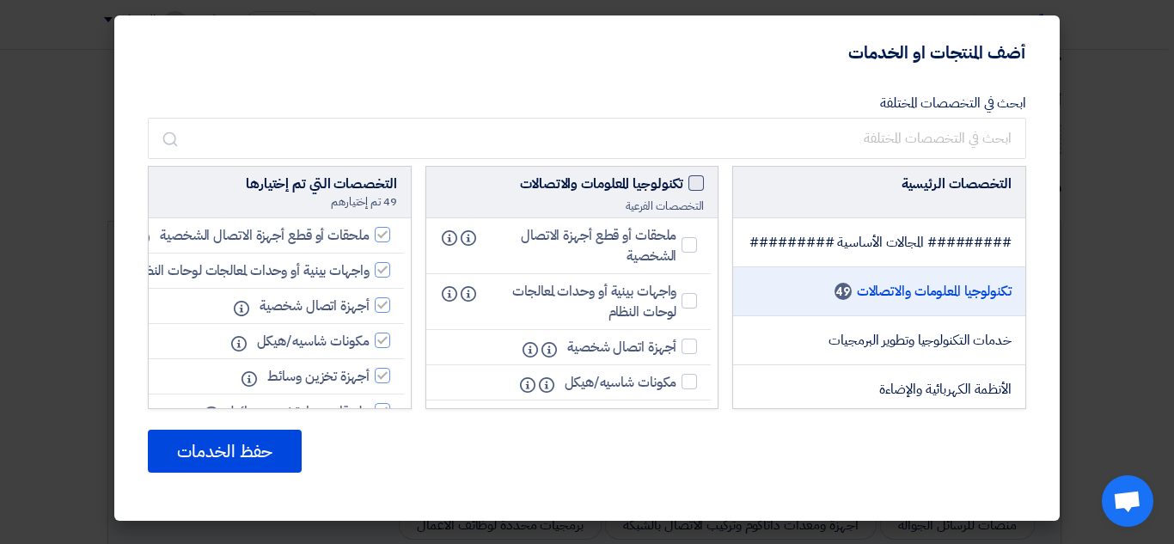
checkbox input "false"
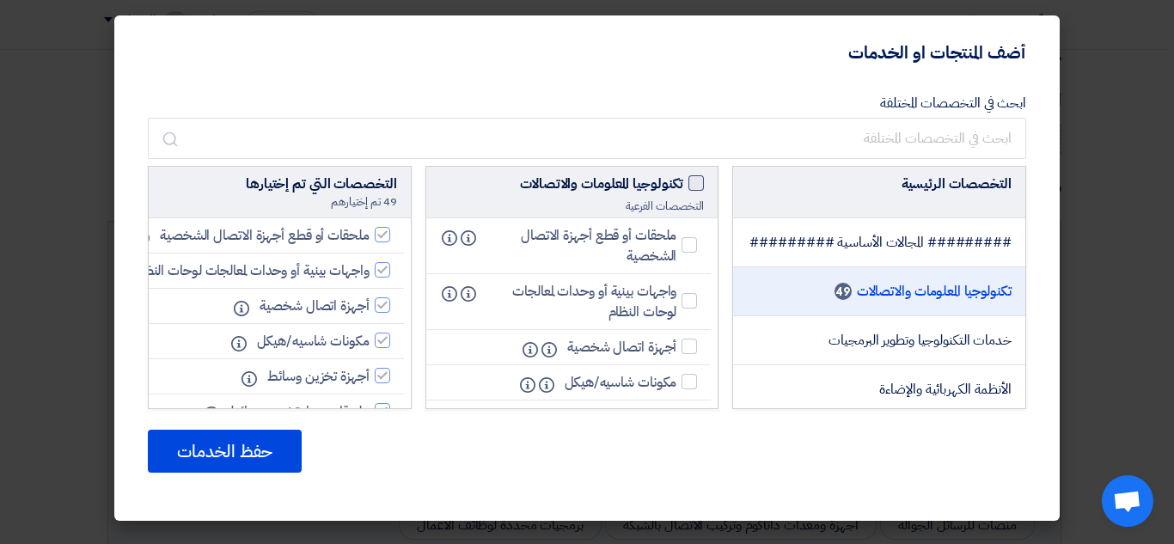
checkbox input "false"
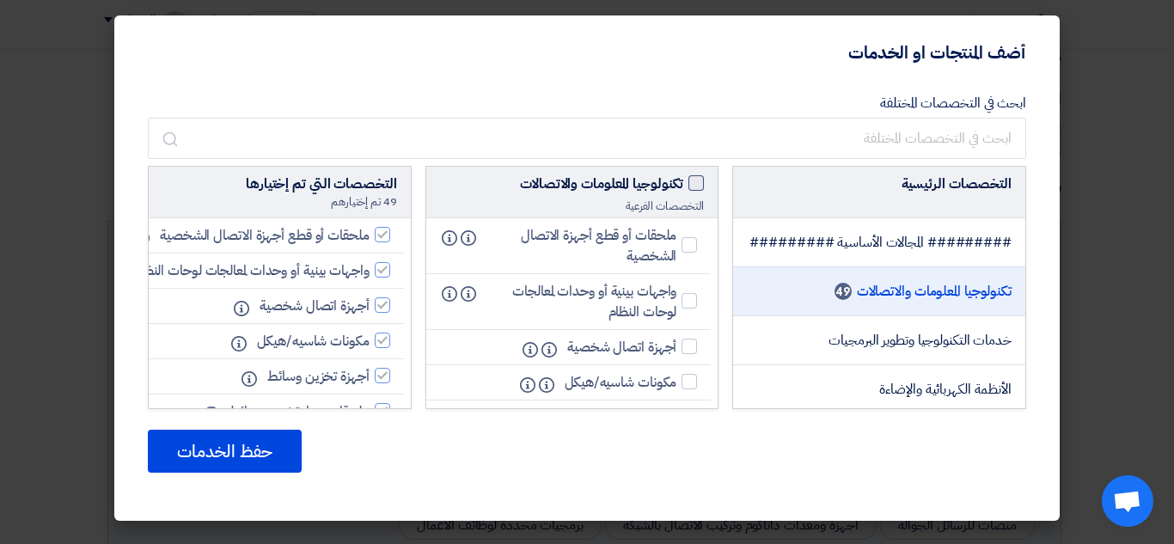
checkbox input "false"
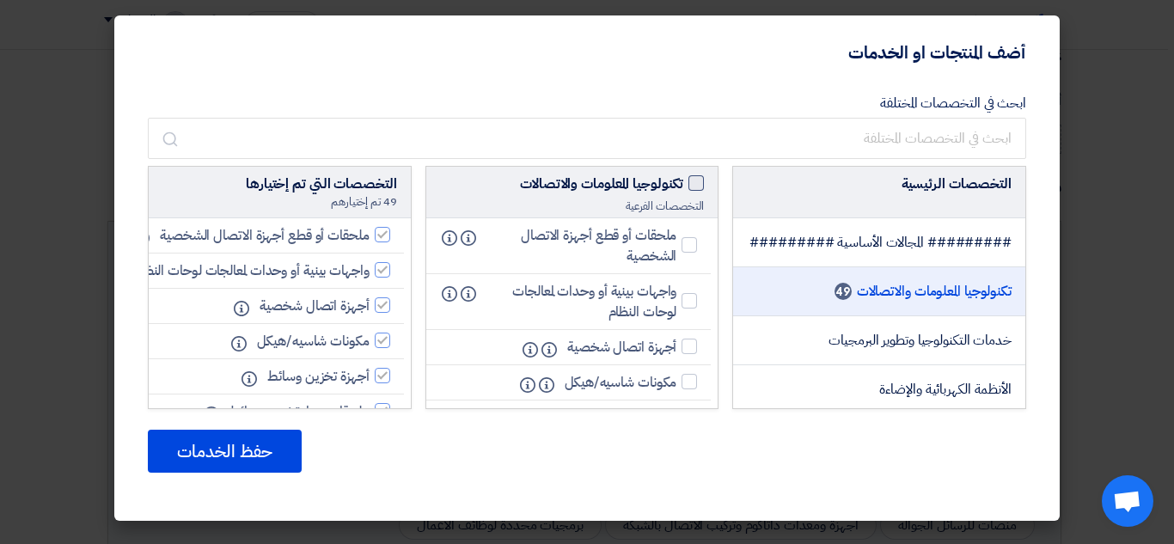
checkbox input "false"
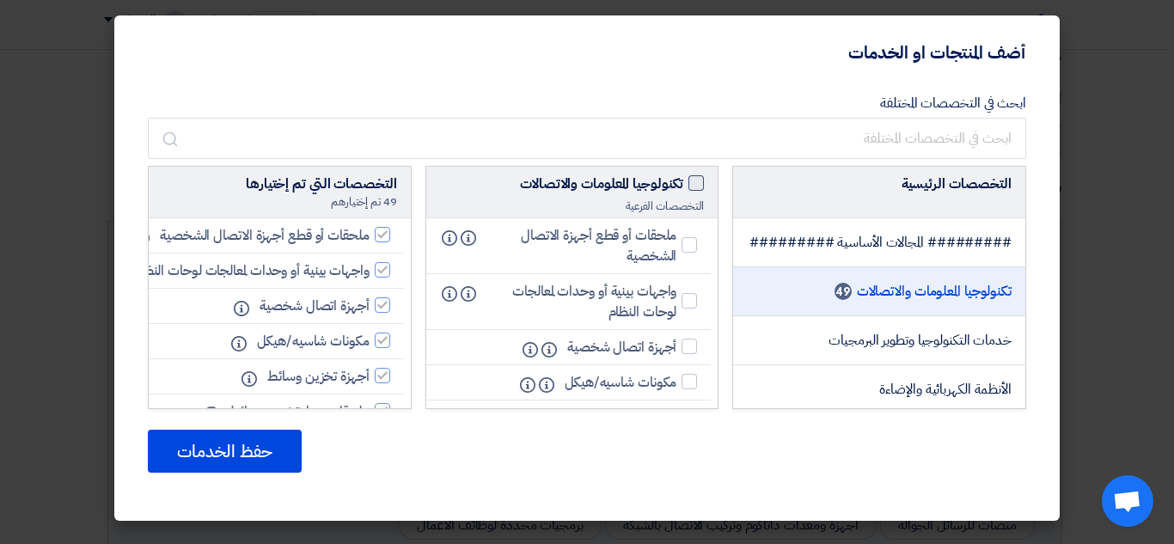
checkbox input "false"
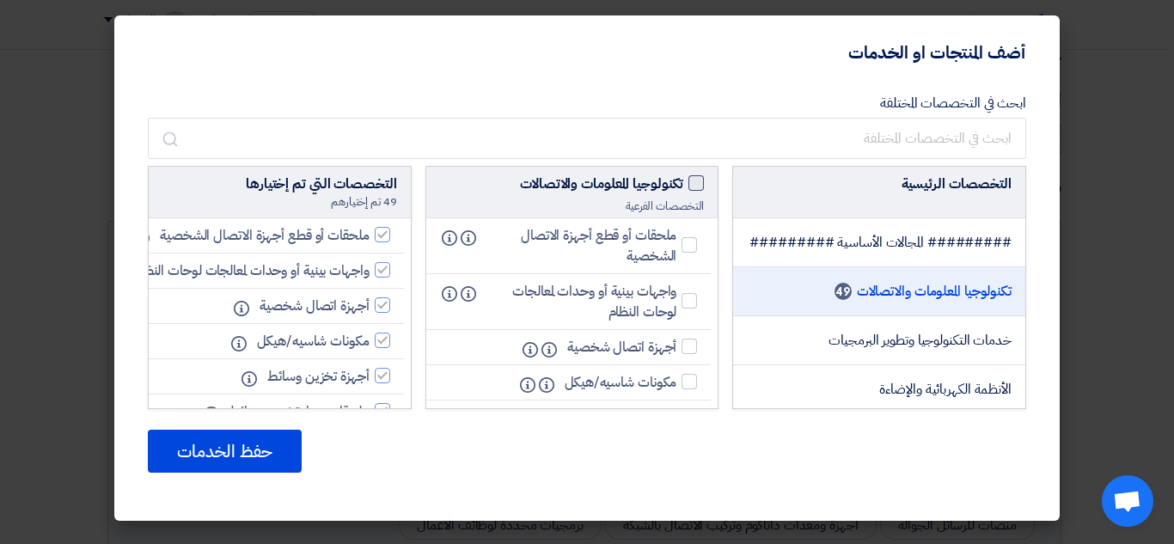
checkbox input "false"
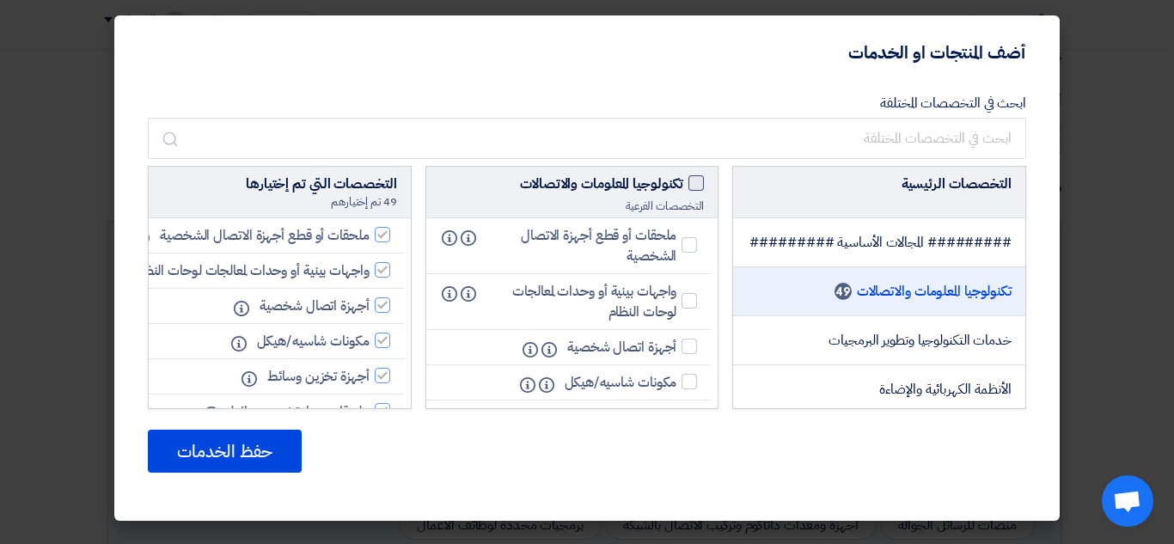
checkbox input "false"
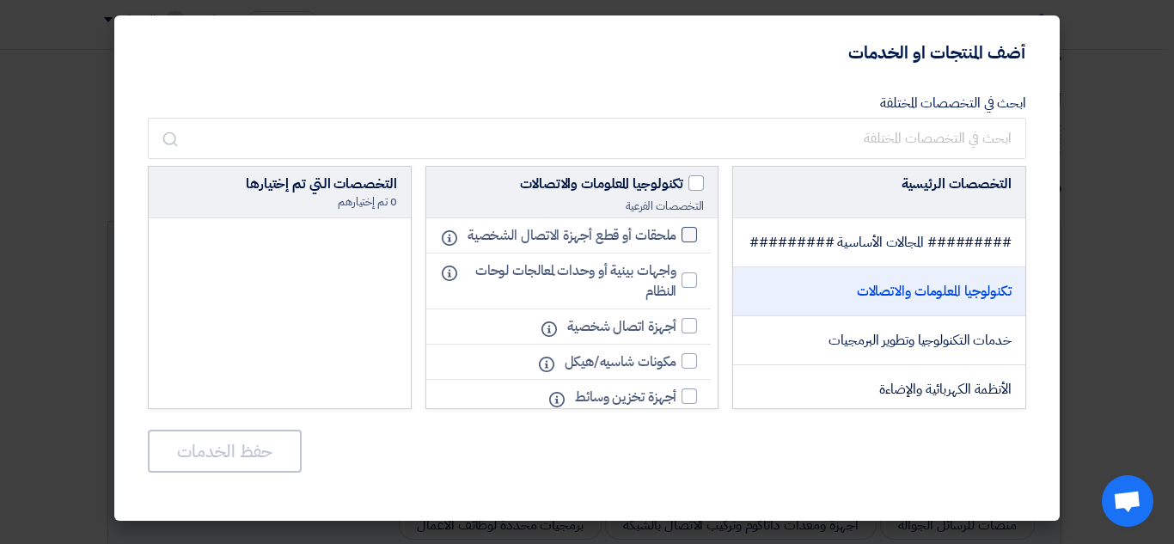
click at [685, 242] on div at bounding box center [688, 234] width 15 height 15
click at [676, 241] on input "ملحقات أو قطع أجهزة الاتصال الشخصية" at bounding box center [670, 234] width 11 height 11
checkbox input "true"
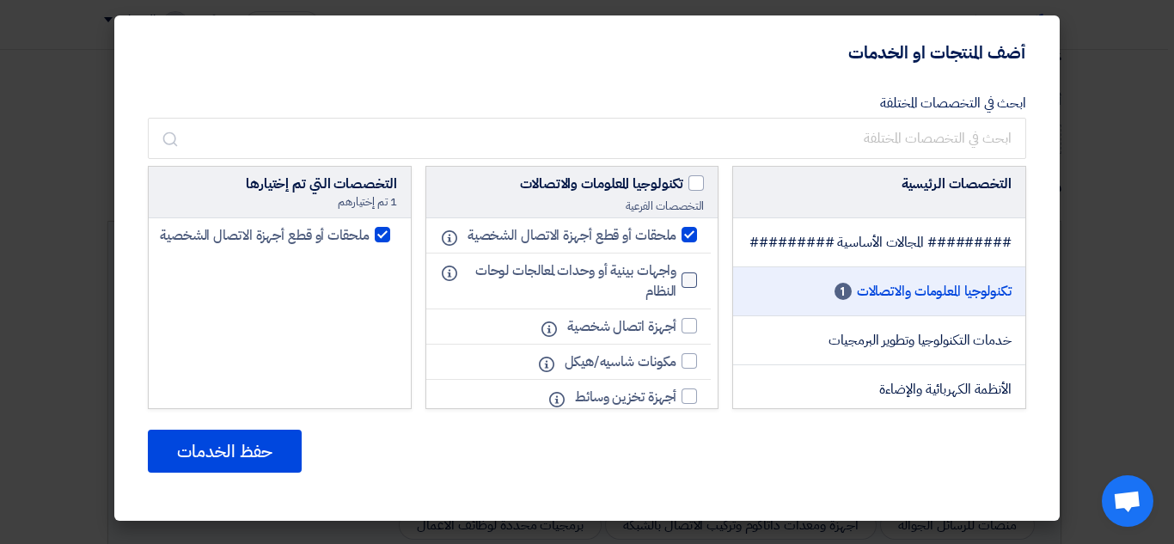
click at [693, 288] on div at bounding box center [688, 279] width 15 height 15
click at [676, 286] on input "واجهات بينية أو وحدات لمعالجات لوحات النظام" at bounding box center [670, 280] width 11 height 11
click at [693, 288] on div at bounding box center [688, 279] width 15 height 15
click at [676, 286] on input "واجهات بينية أو وحدات لمعالجات لوحات النظام" at bounding box center [670, 280] width 11 height 11
checkbox input "false"
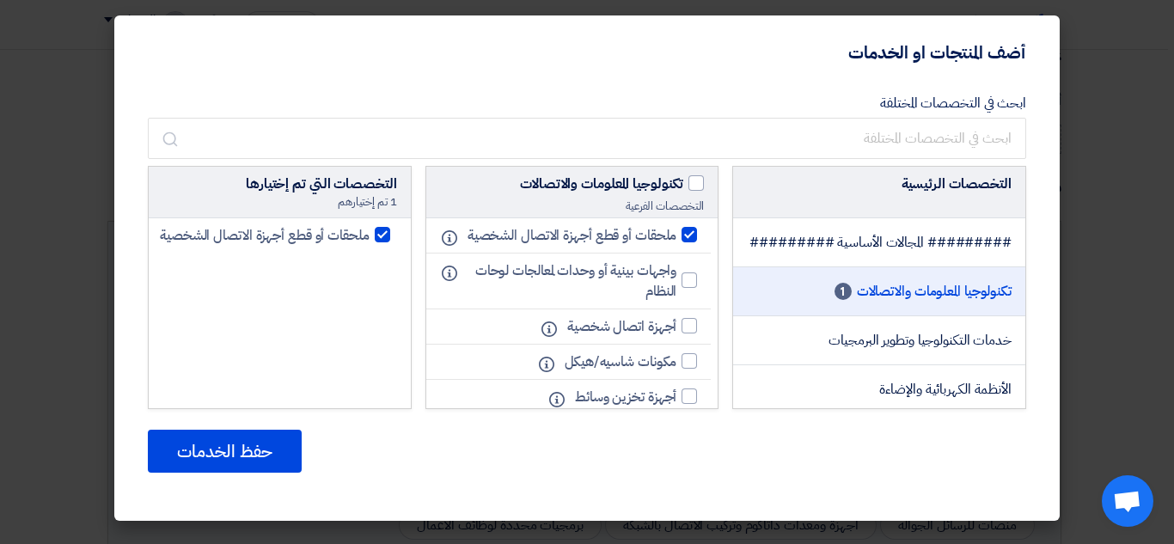
click at [693, 239] on div at bounding box center [688, 234] width 15 height 15
click at [676, 239] on input "ملحقات أو قطع أجهزة الاتصال الشخصية" at bounding box center [670, 234] width 11 height 11
checkbox input "false"
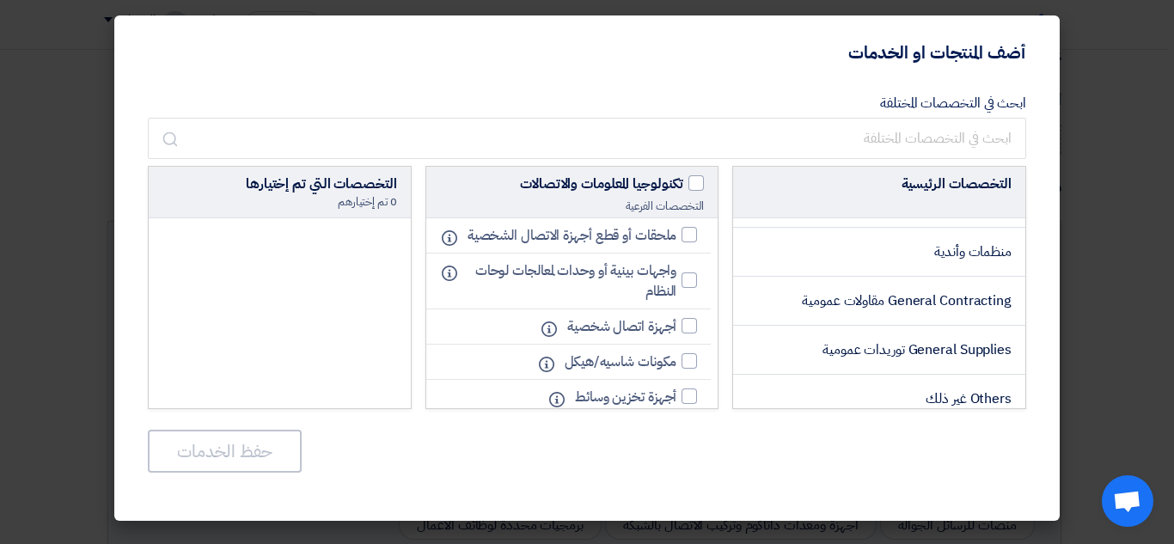
scroll to position [2985, 0]
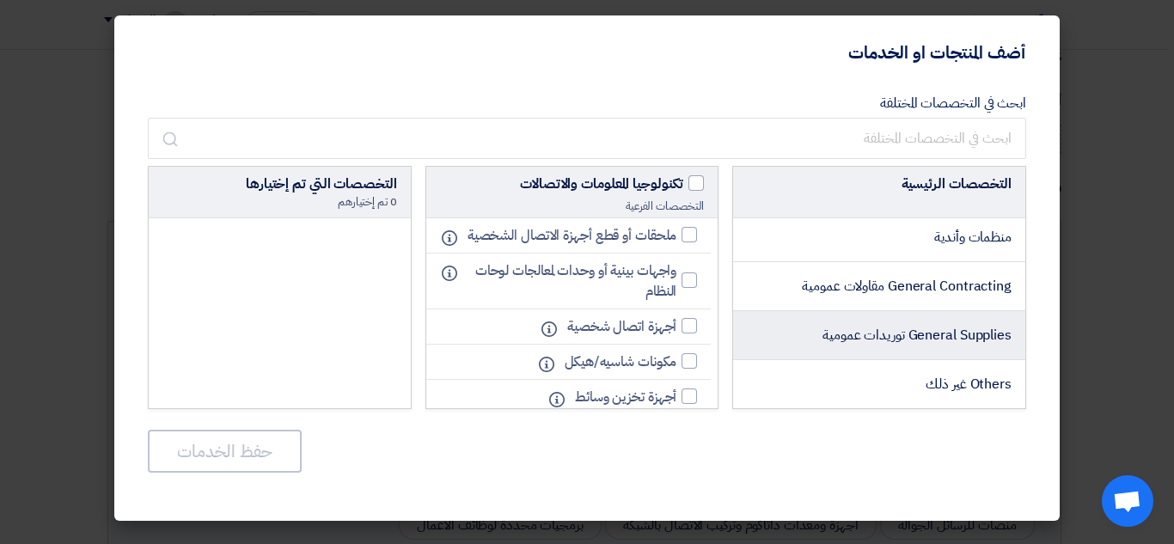
click at [937, 320] on li "General Supplies توريدات عمومية" at bounding box center [879, 335] width 292 height 49
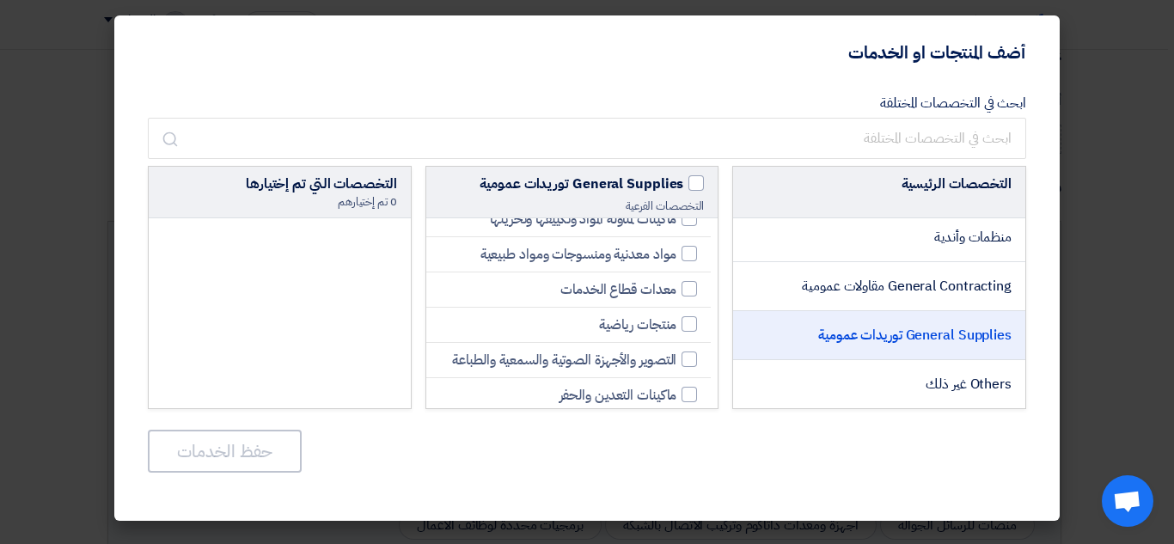
scroll to position [1112, 0]
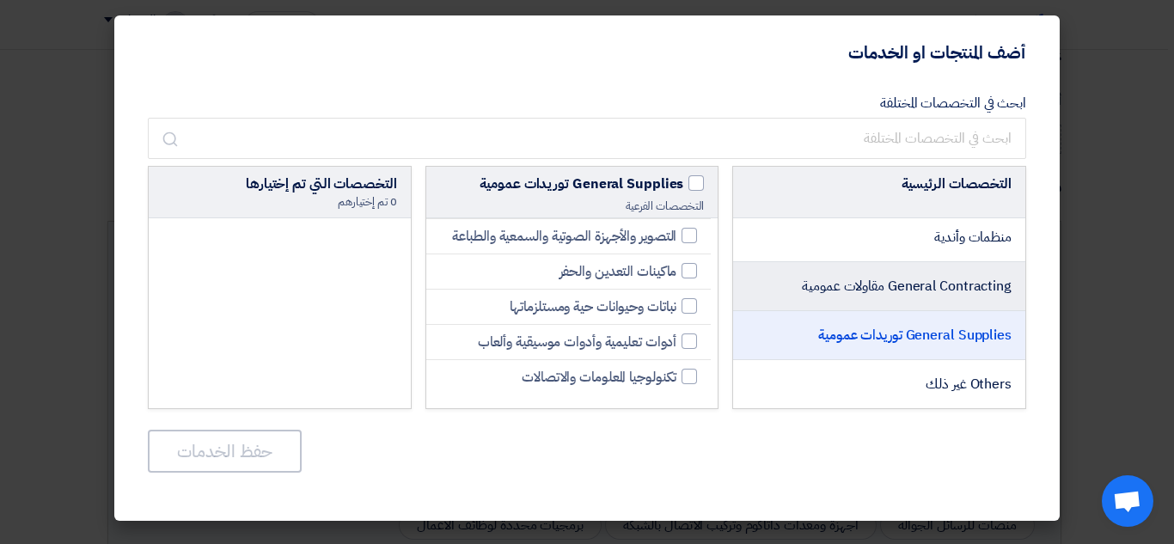
click at [851, 296] on span "General Contracting مقاولات عمومية" at bounding box center [907, 286] width 210 height 21
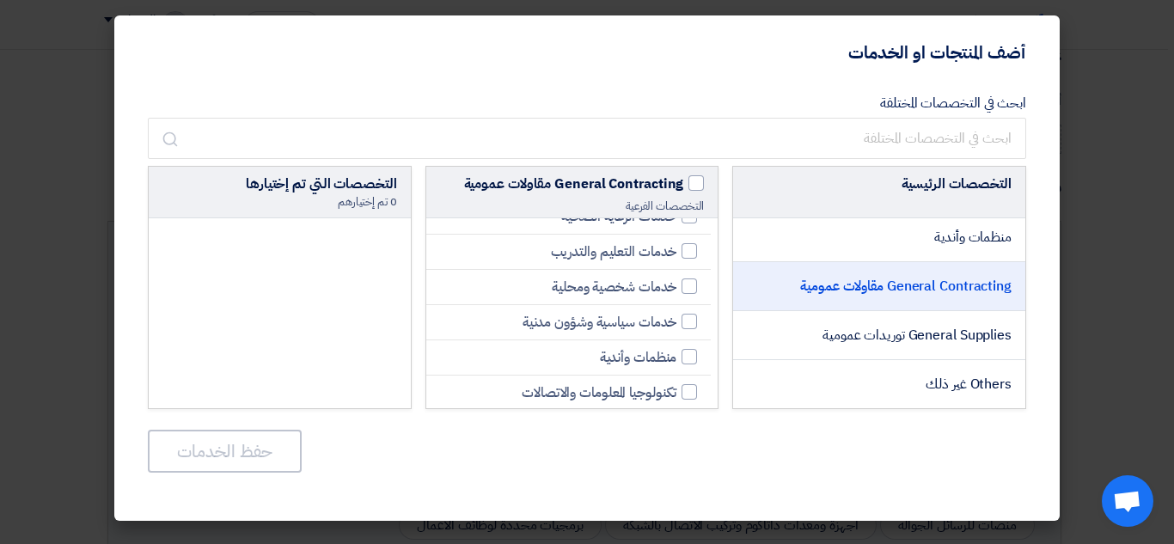
scroll to position [1887, 0]
